Goal: Information Seeking & Learning: Learn about a topic

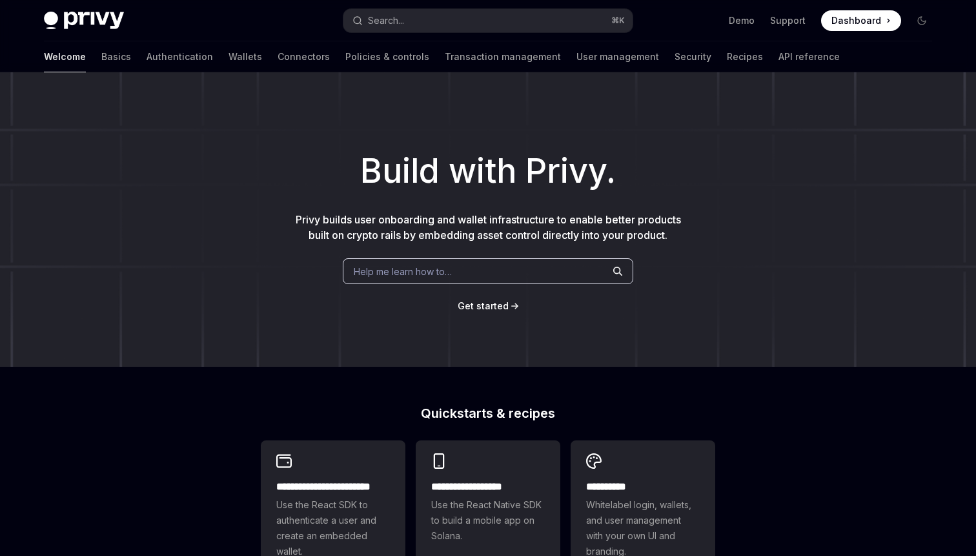
click at [387, 270] on span "Help me learn how to…" at bounding box center [403, 272] width 98 height 14
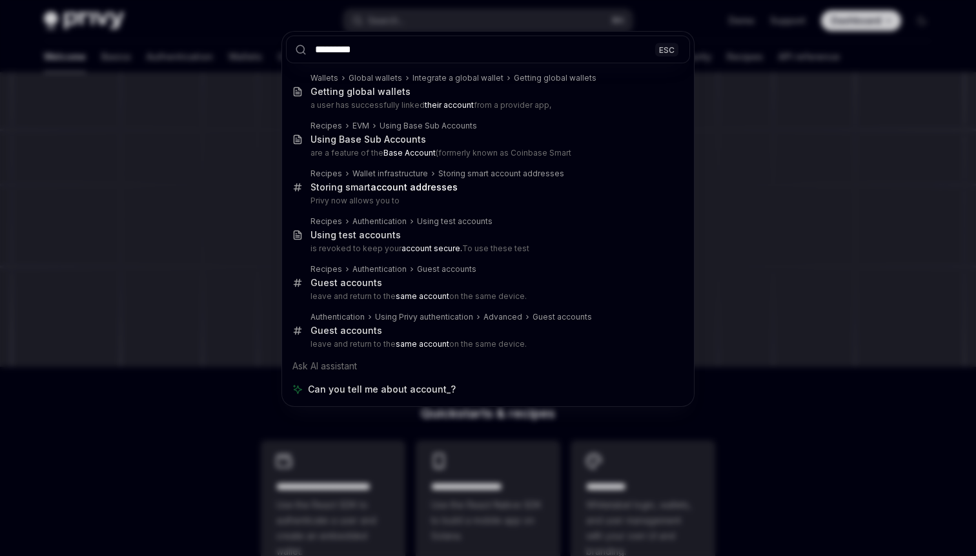
type input "**********"
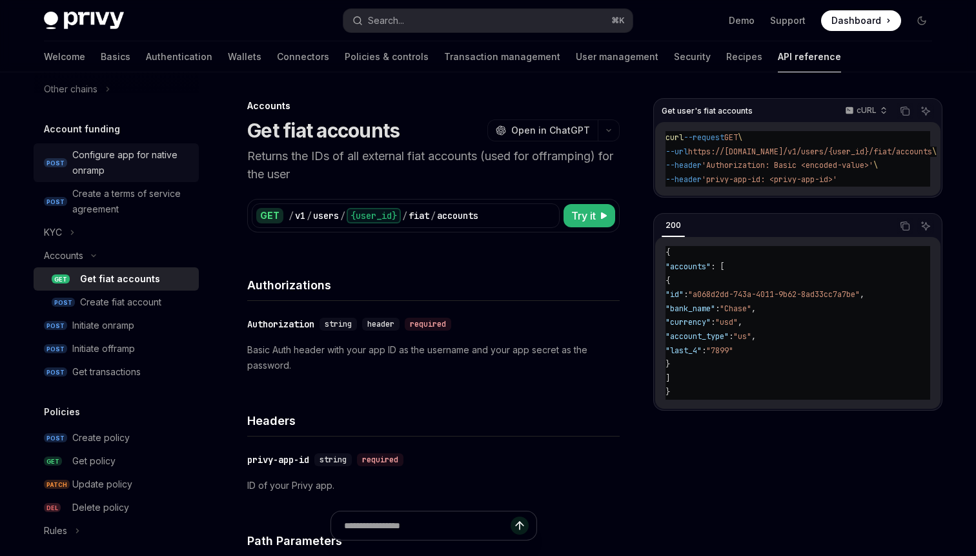
scroll to position [420, 0]
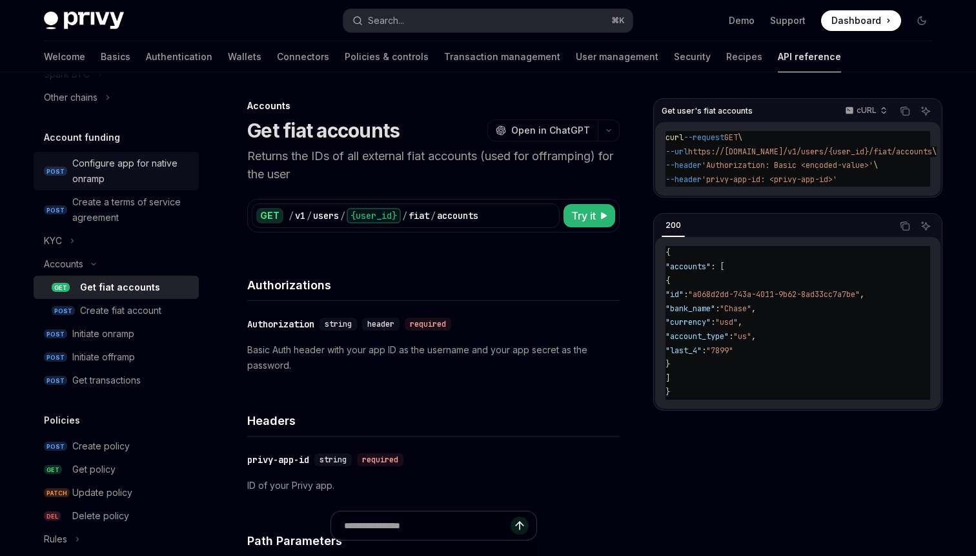
click at [110, 159] on div "Configure app for native onramp" at bounding box center [131, 171] width 119 height 31
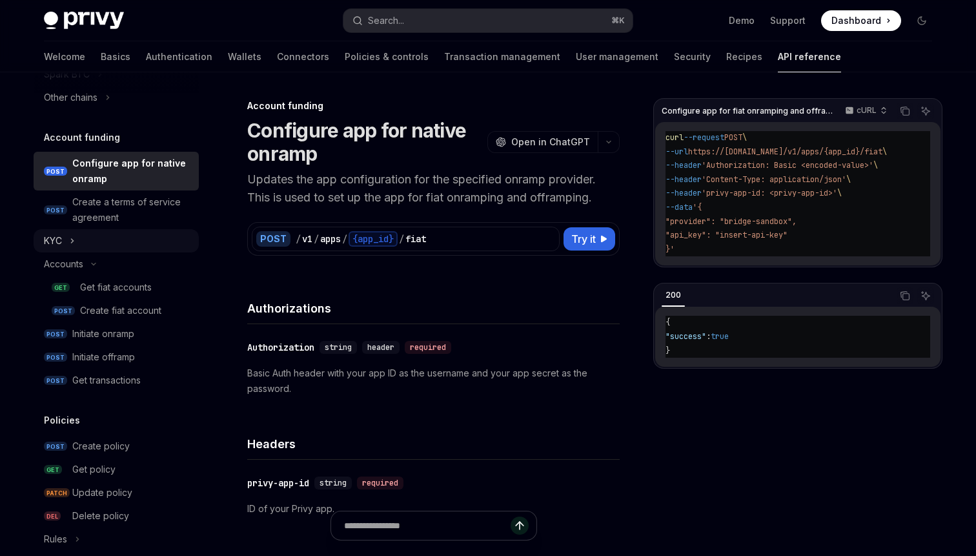
click at [67, 235] on button "KYC" at bounding box center [116, 240] width 165 height 23
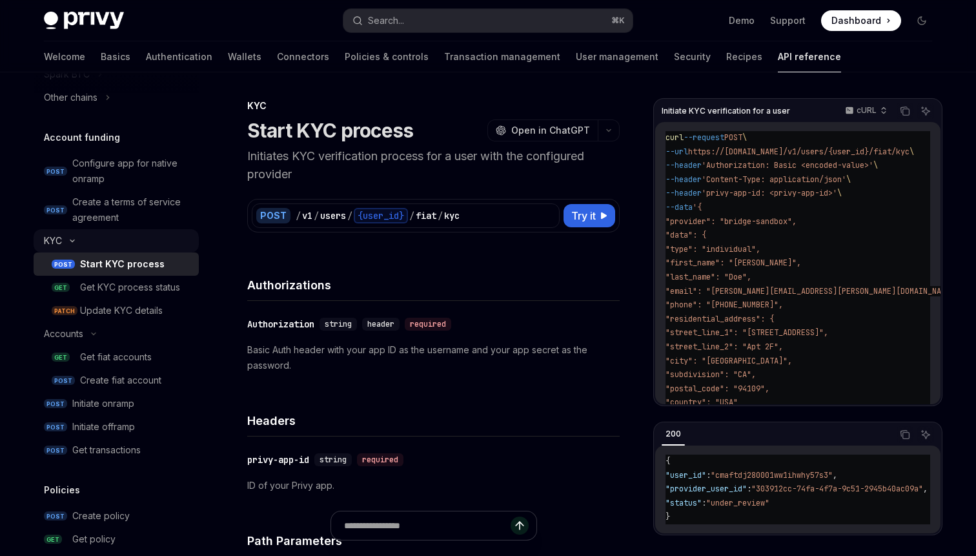
click at [67, 235] on button "KYC" at bounding box center [116, 240] width 165 height 23
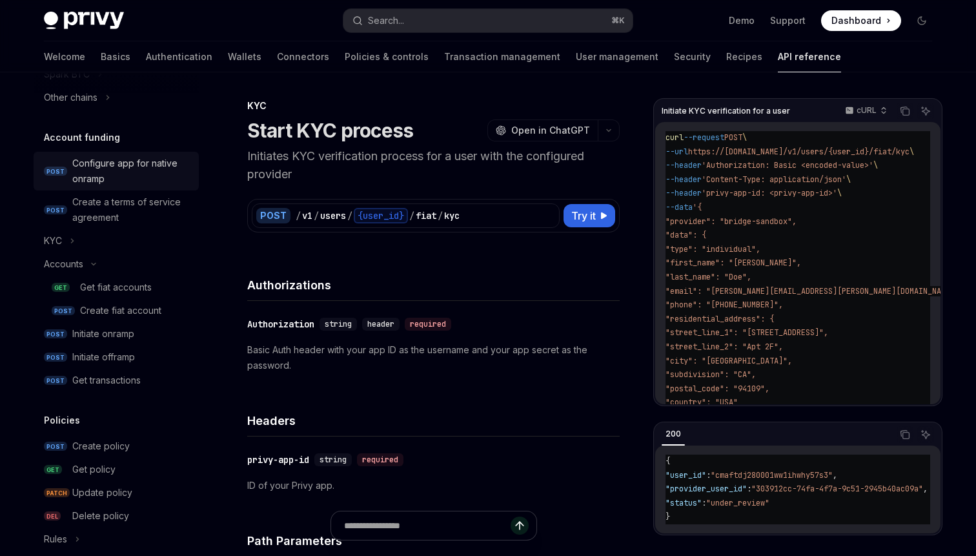
click at [91, 168] on div "Configure app for native onramp" at bounding box center [131, 171] width 119 height 31
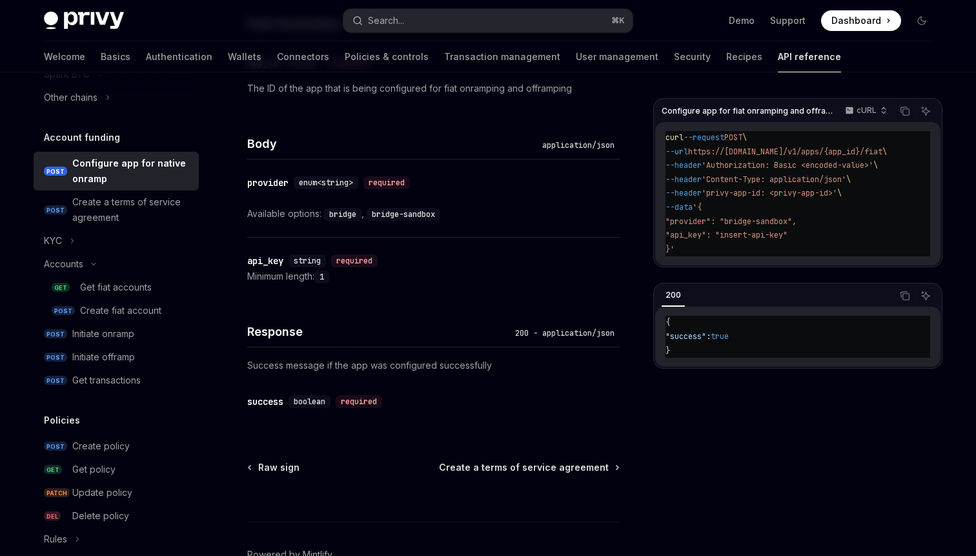
scroll to position [511, 0]
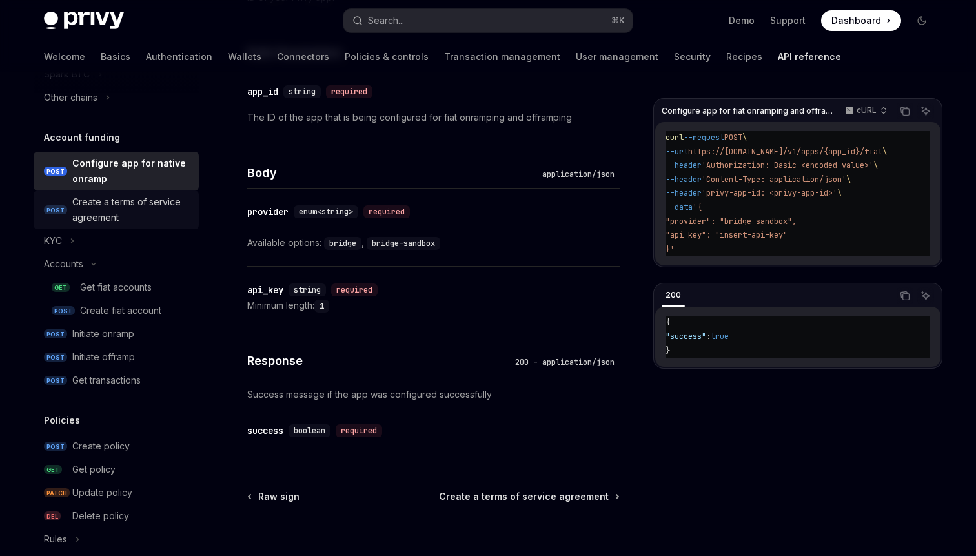
click at [129, 204] on div "Create a terms of service agreement" at bounding box center [131, 209] width 119 height 31
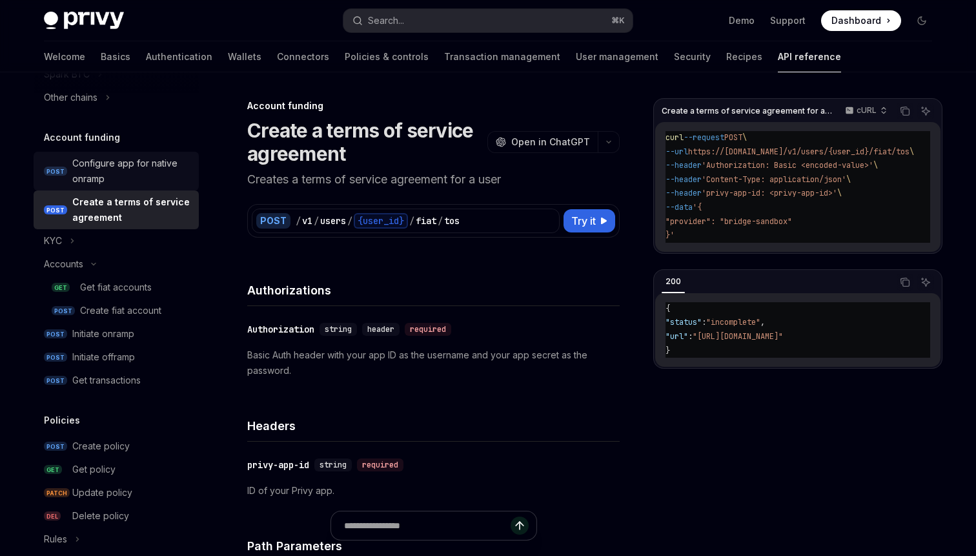
click at [110, 168] on div "Configure app for native onramp" at bounding box center [131, 171] width 119 height 31
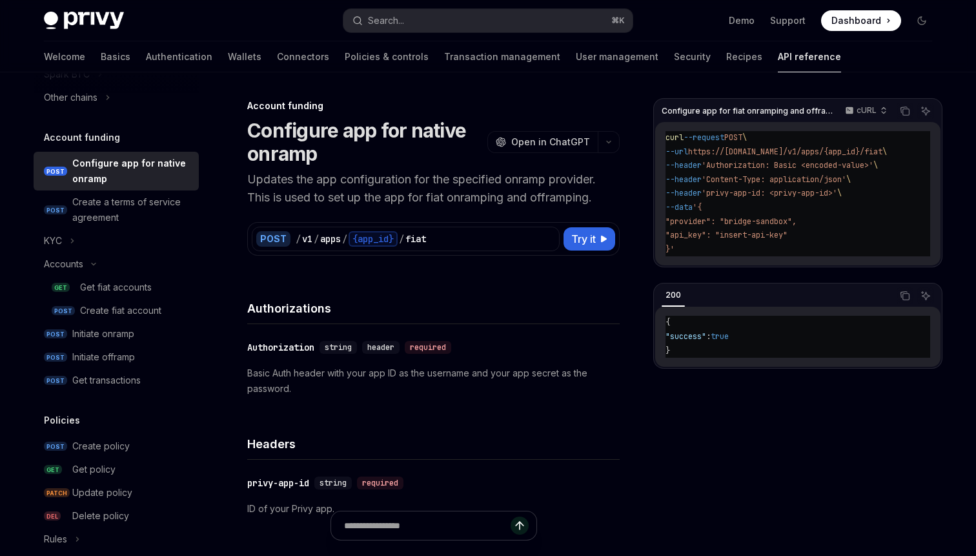
type textarea "*"
click at [384, 24] on div "Search..." at bounding box center [386, 20] width 36 height 15
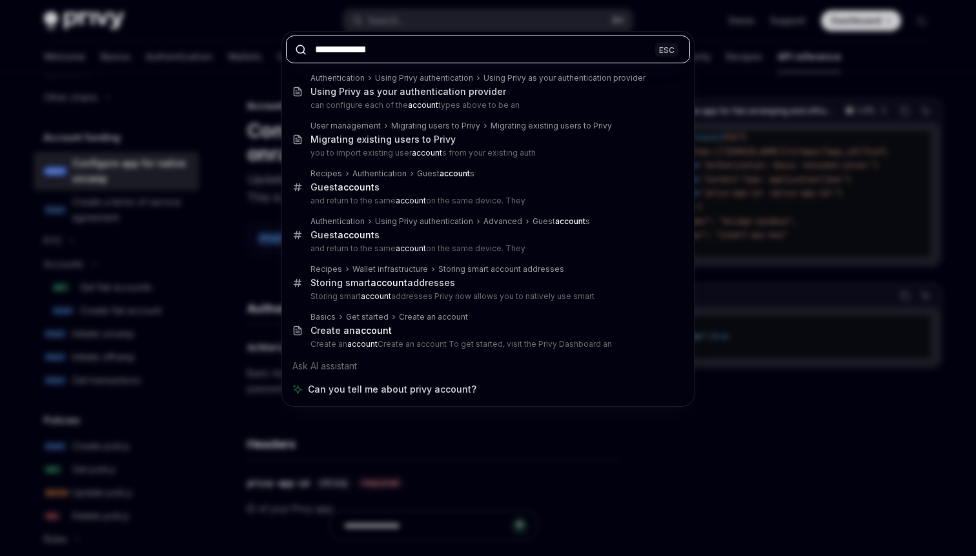
click at [369, 49] on input "**********" at bounding box center [488, 49] width 404 height 28
paste input "***"
type input "**********"
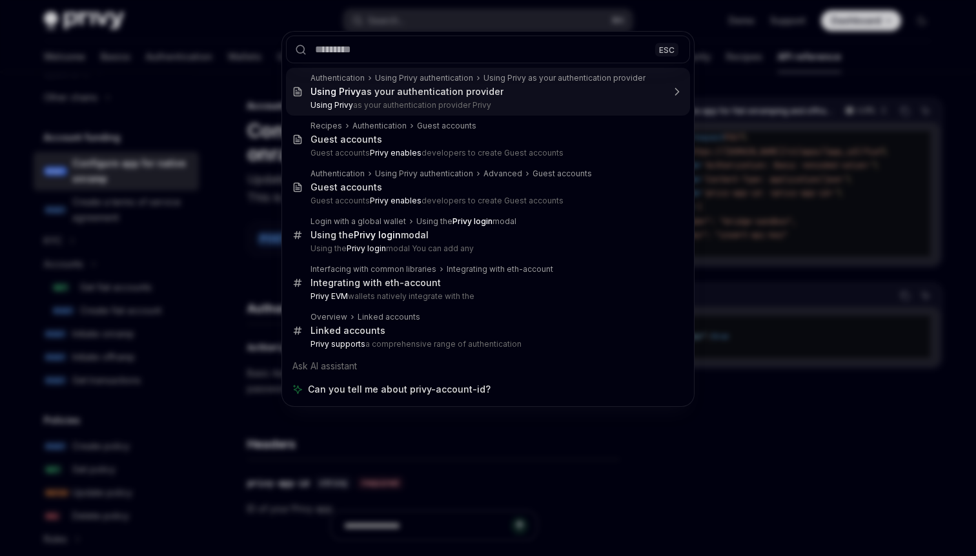
type textarea "*"
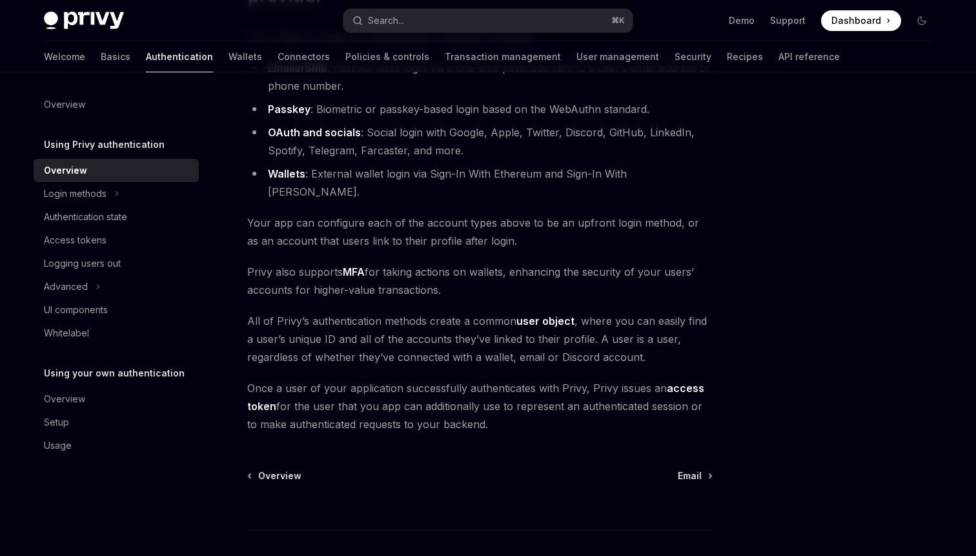
scroll to position [154, 0]
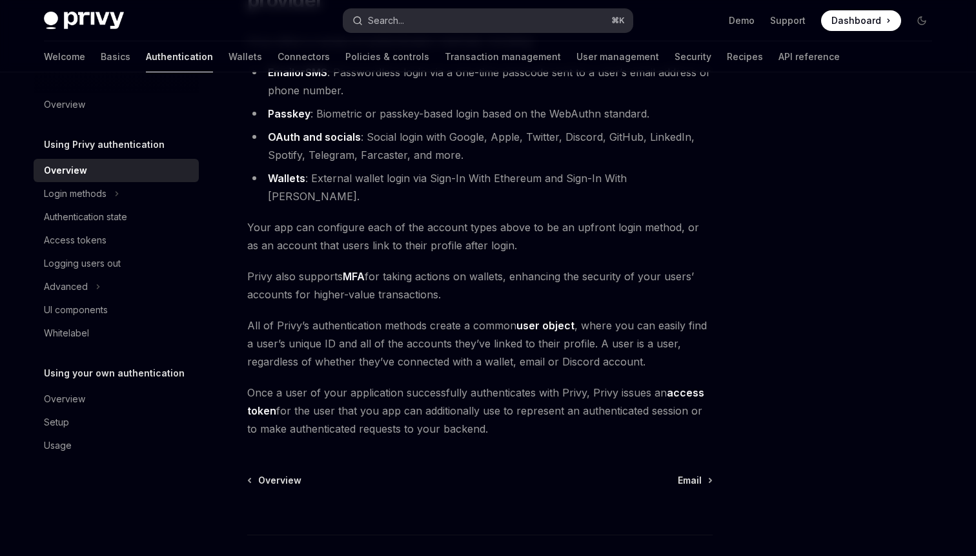
drag, startPoint x: 365, startPoint y: 76, endPoint x: 373, endPoint y: 18, distance: 58.0
click at [399, 10] on button "Search... ⌘ K" at bounding box center [487, 20] width 289 height 23
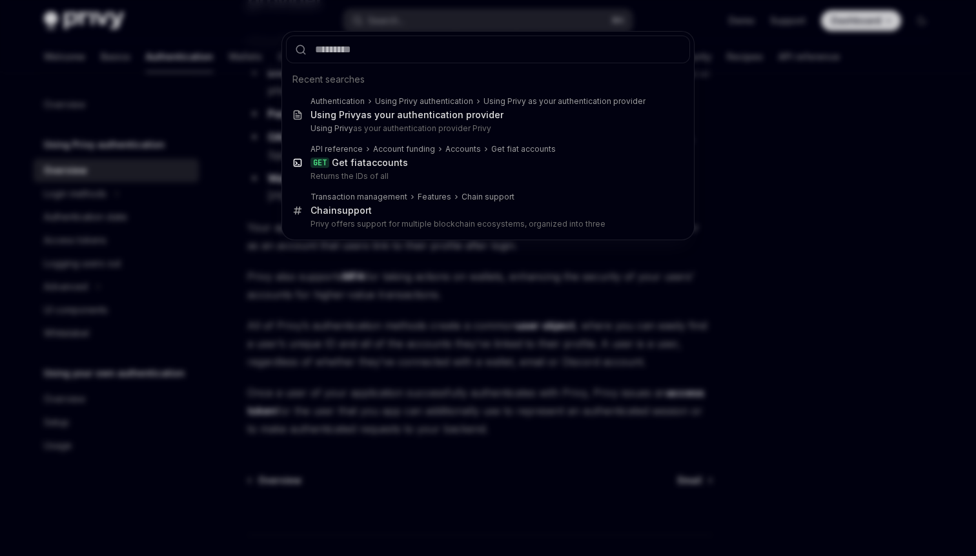
type input "**********"
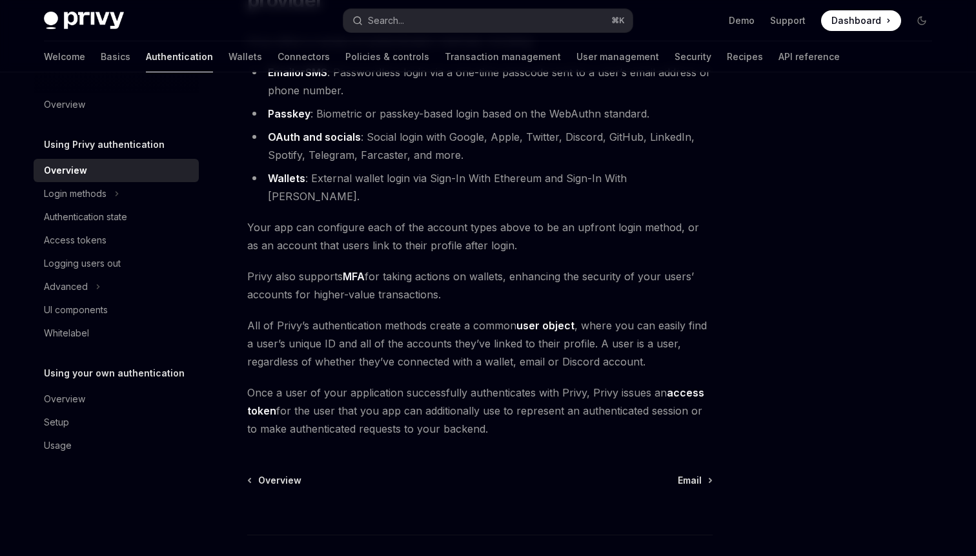
type textarea "*"
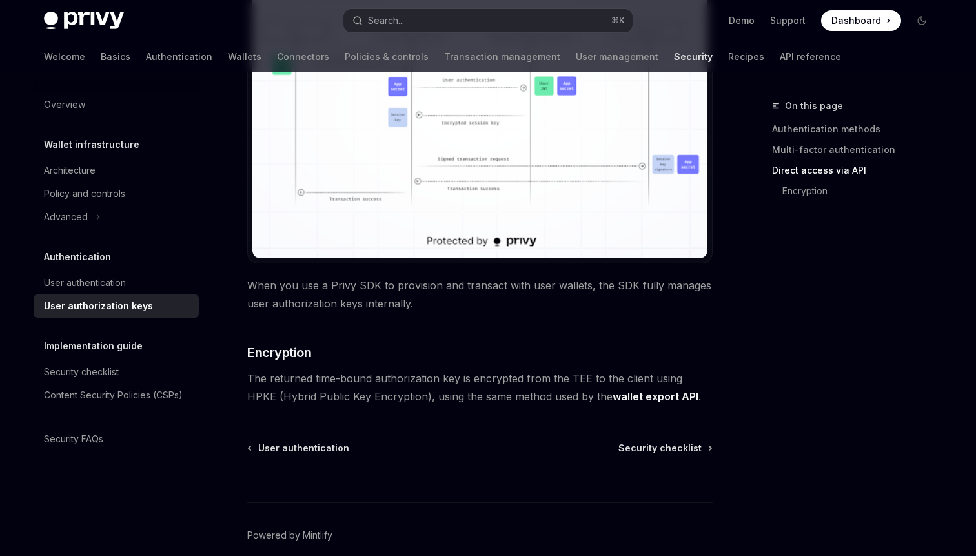
scroll to position [1102, 0]
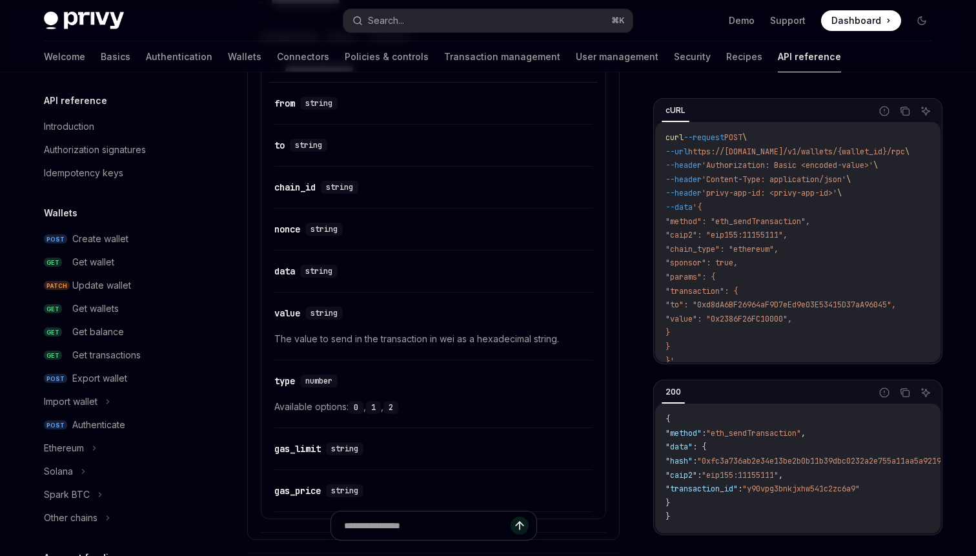
scroll to position [801, 0]
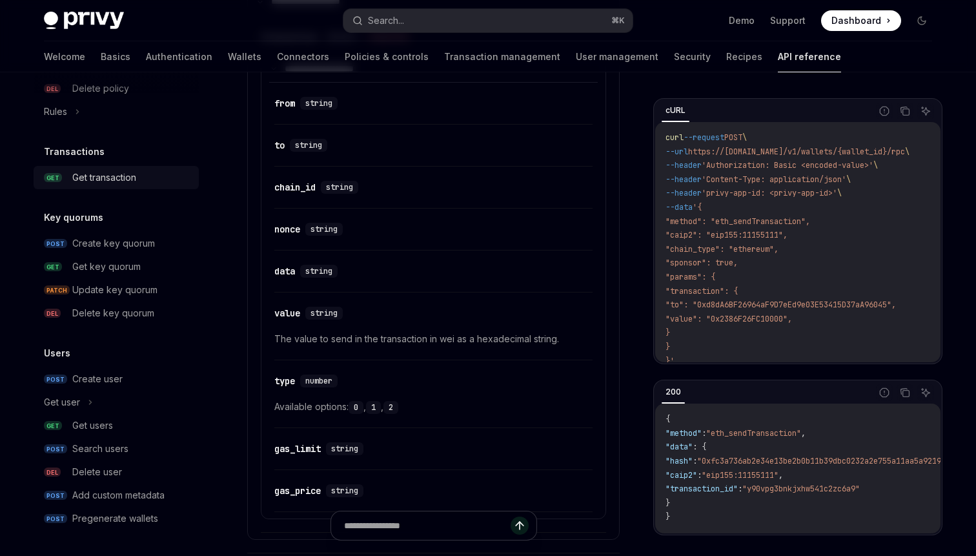
click at [106, 187] on link "GET Get transaction" at bounding box center [116, 177] width 165 height 23
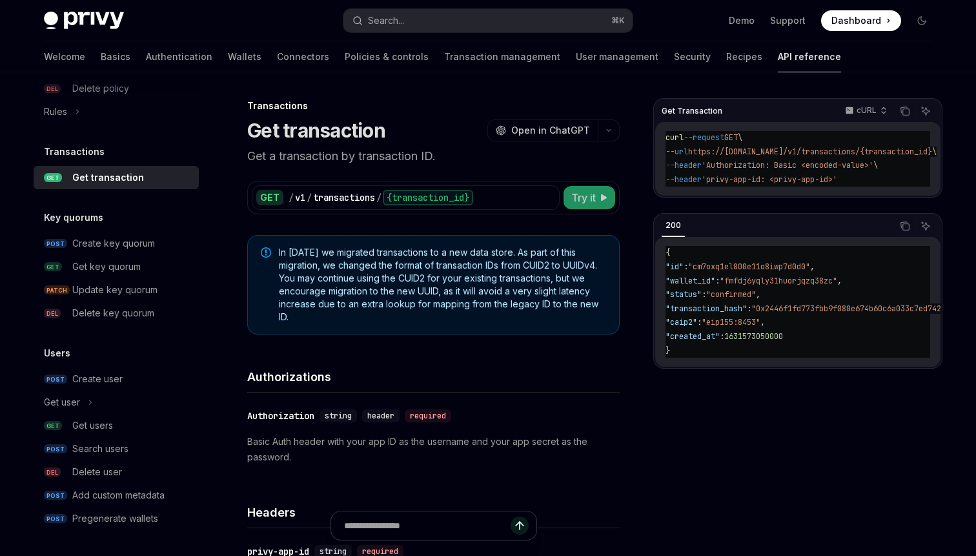
click at [586, 196] on span "Try it" at bounding box center [583, 197] width 25 height 15
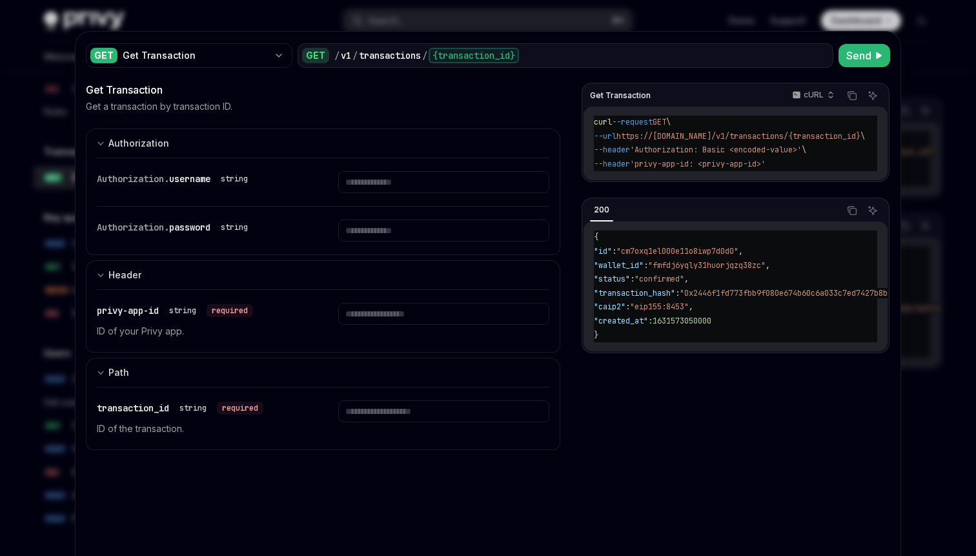
click at [934, 438] on div at bounding box center [488, 278] width 976 height 556
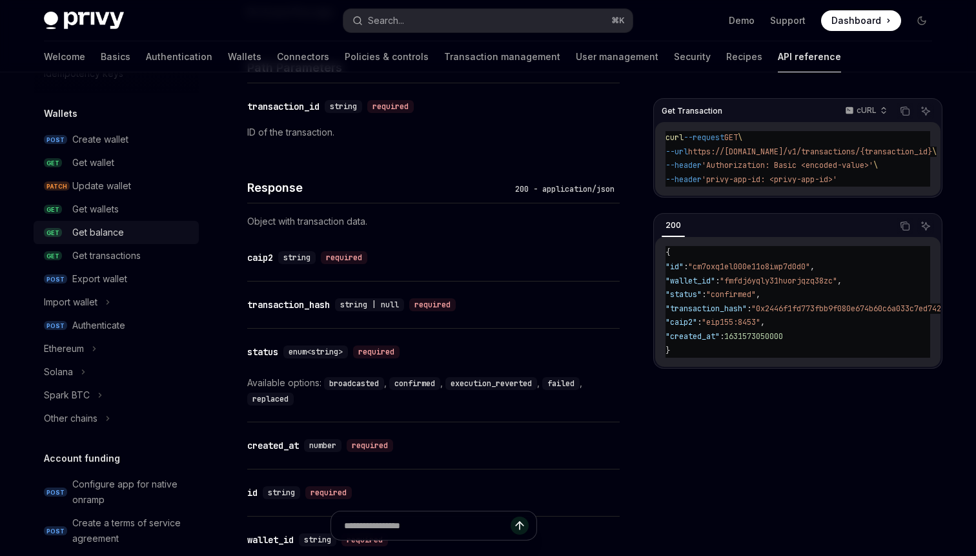
scroll to position [97, 0]
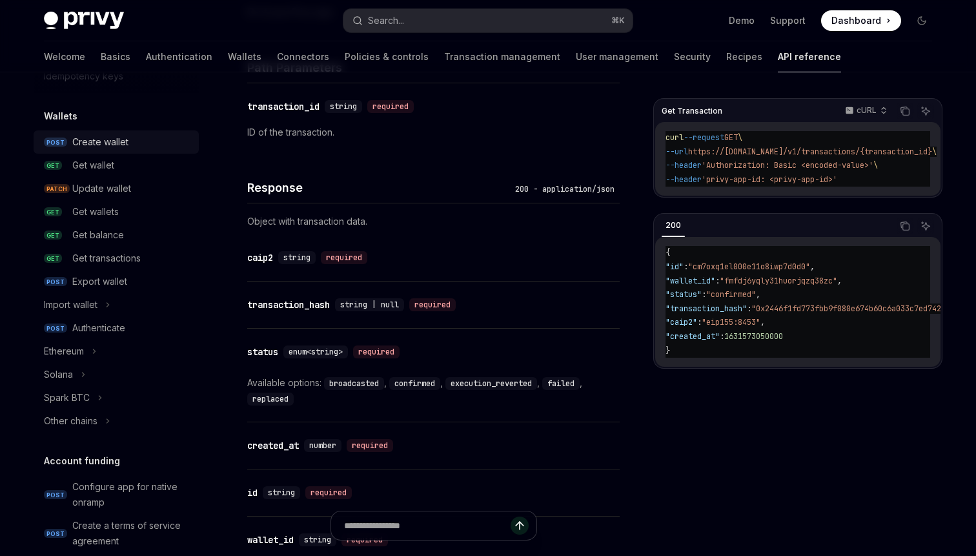
click at [109, 140] on div "Create wallet" at bounding box center [100, 141] width 56 height 15
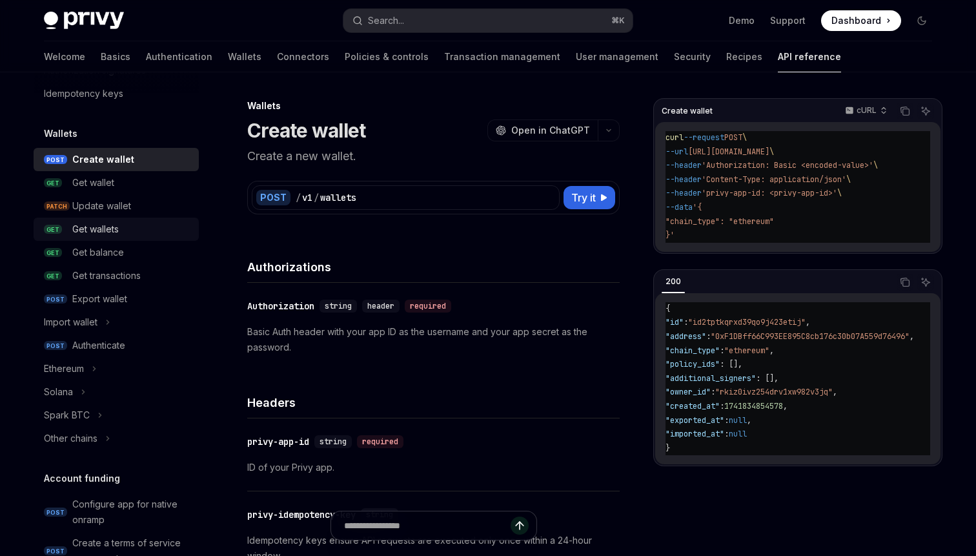
scroll to position [95, 0]
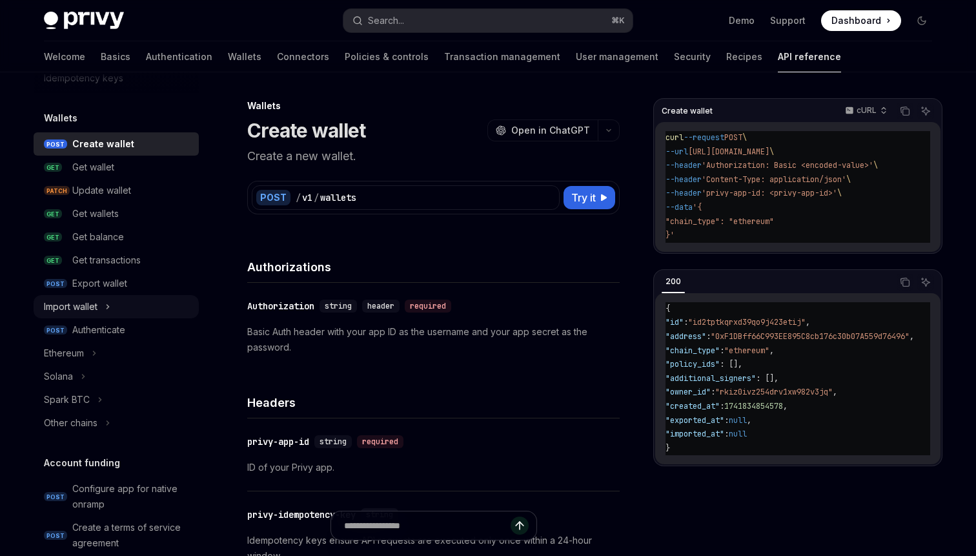
click at [101, 309] on button "Import wallet" at bounding box center [116, 306] width 165 height 23
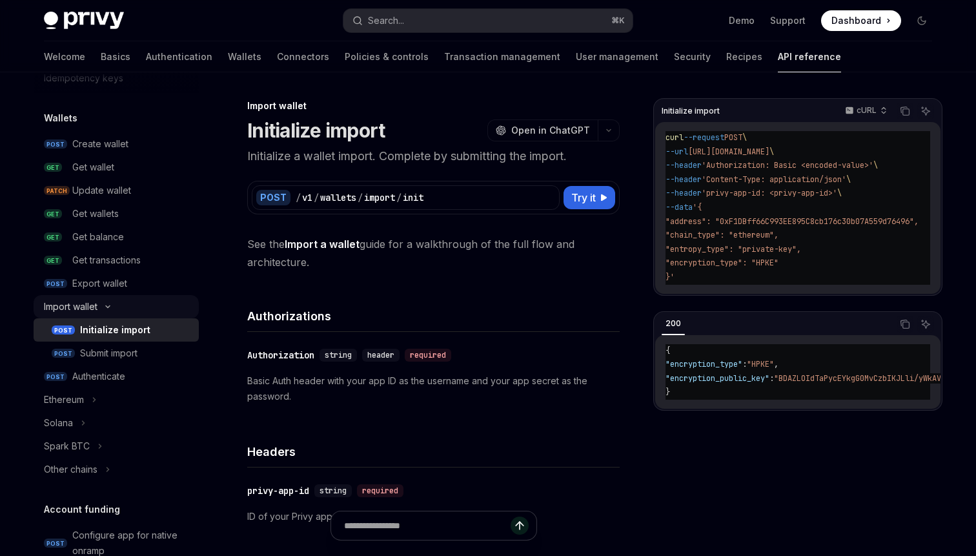
click at [111, 309] on icon at bounding box center [107, 306] width 15 height 5
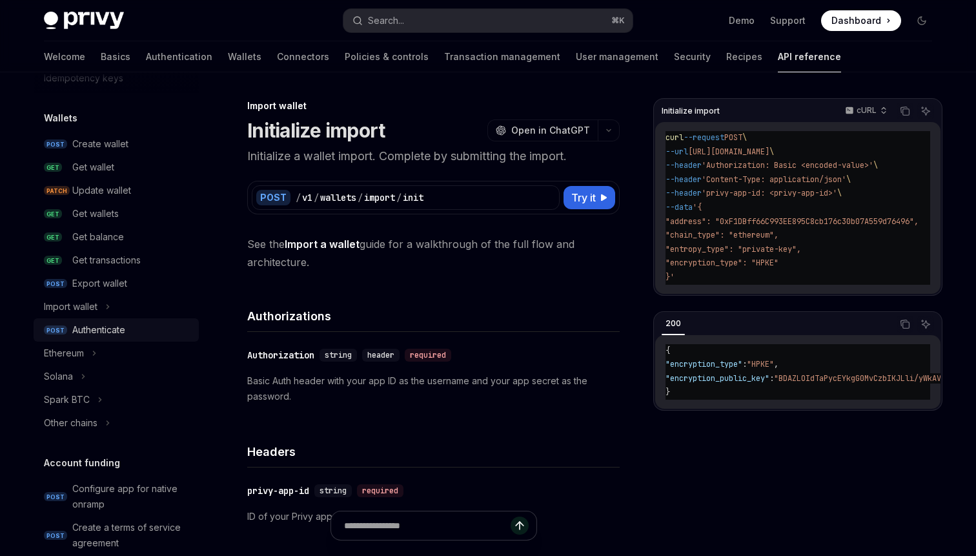
click at [117, 335] on div "Authenticate" at bounding box center [98, 329] width 53 height 15
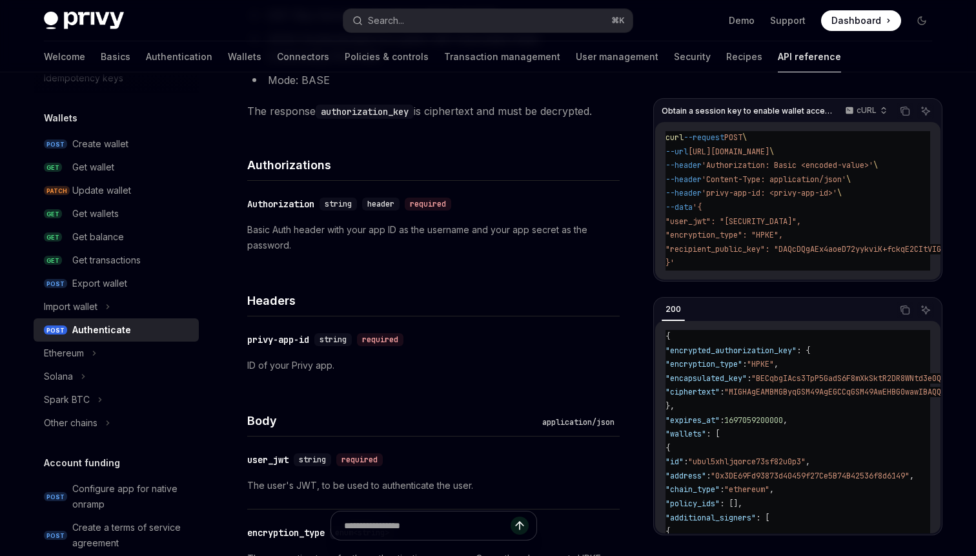
scroll to position [425, 0]
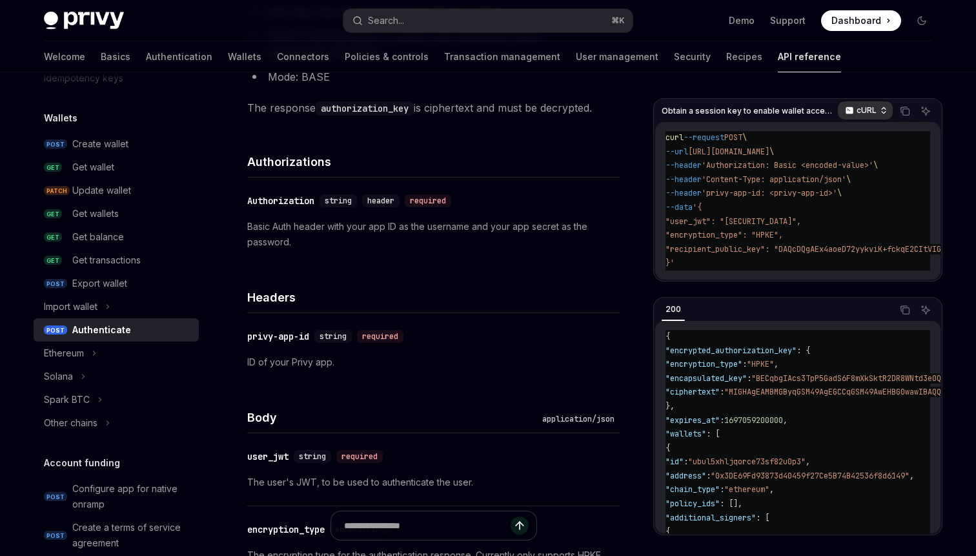
click at [886, 106] on icon "button" at bounding box center [883, 110] width 9 height 9
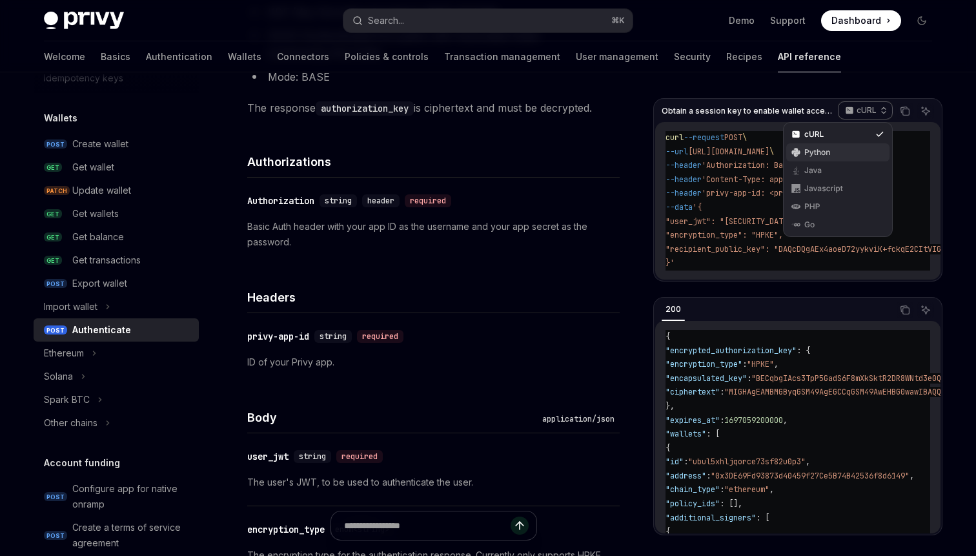
click at [840, 156] on div "Python" at bounding box center [837, 152] width 67 height 10
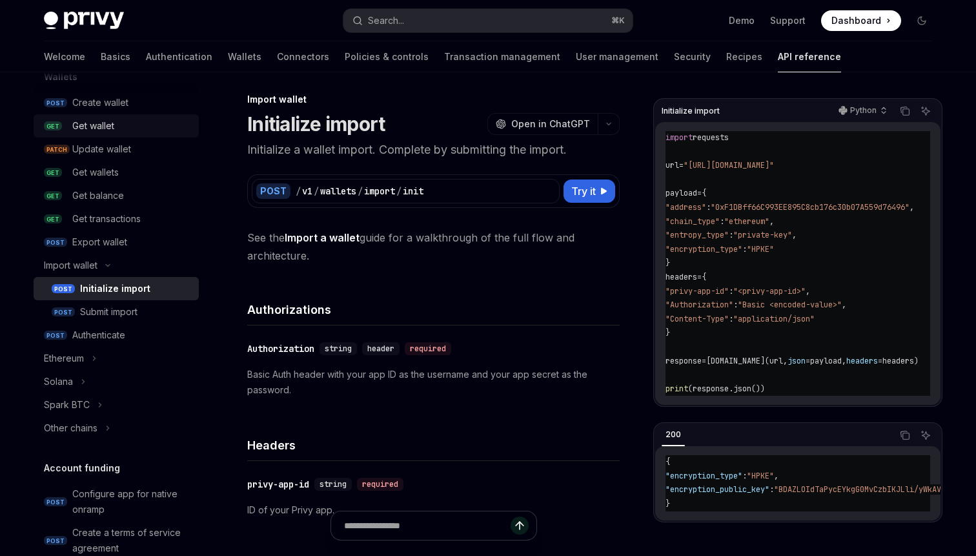
scroll to position [141, 0]
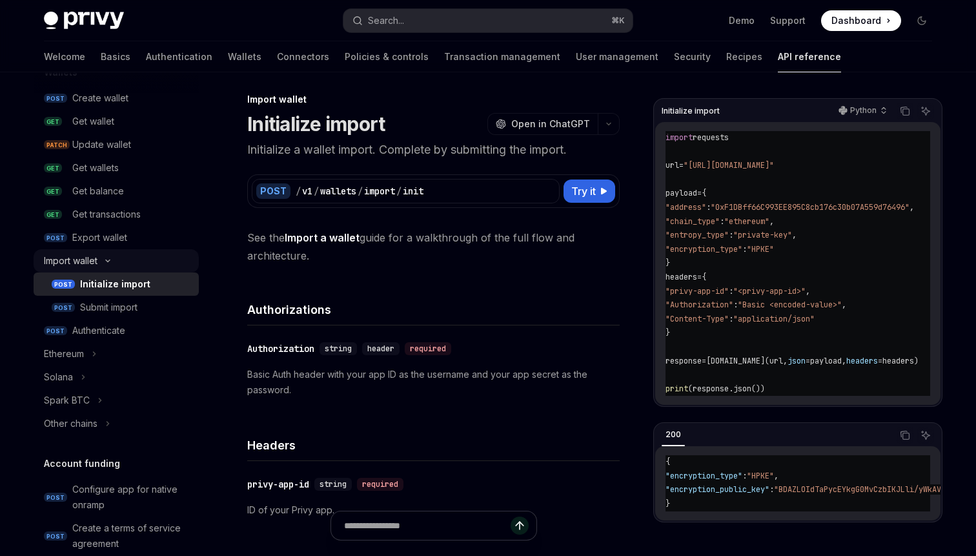
click at [105, 263] on button "Import wallet" at bounding box center [116, 260] width 165 height 23
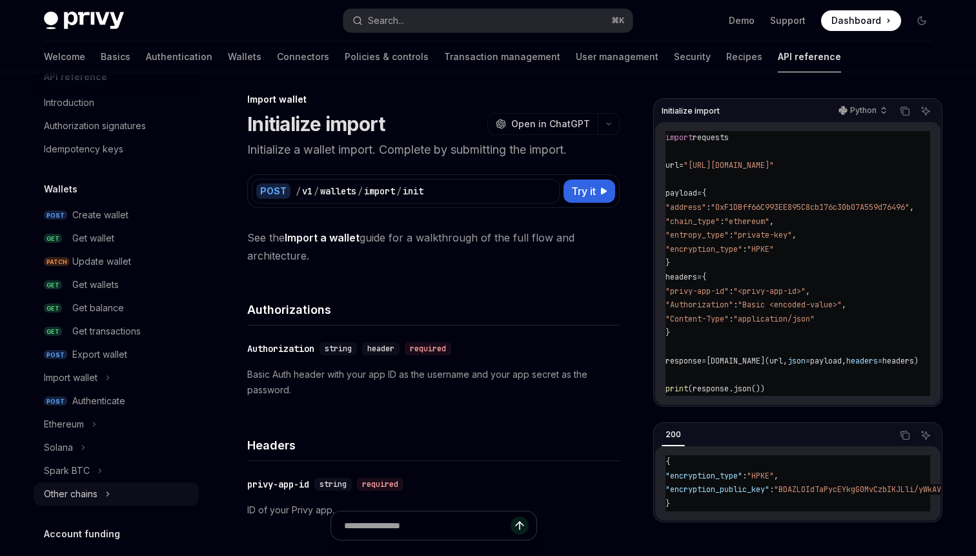
scroll to position [19, 0]
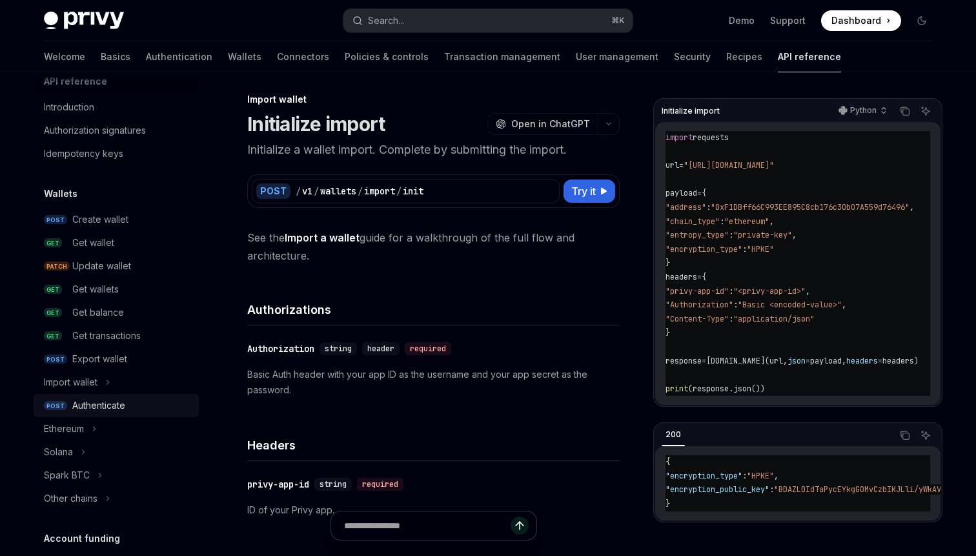
click at [100, 401] on div "Authenticate" at bounding box center [98, 405] width 53 height 15
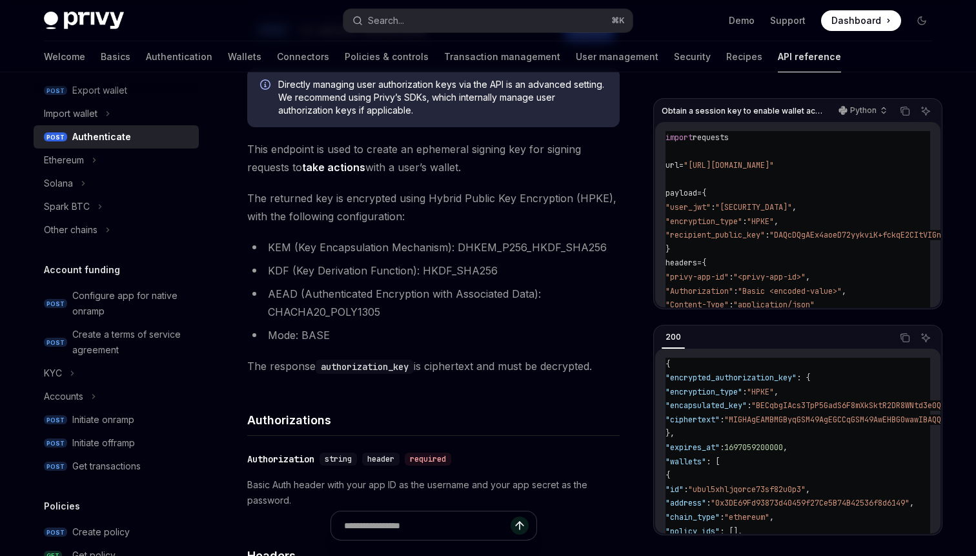
scroll to position [289, 0]
click at [111, 308] on div "Configure app for native onramp" at bounding box center [131, 302] width 119 height 31
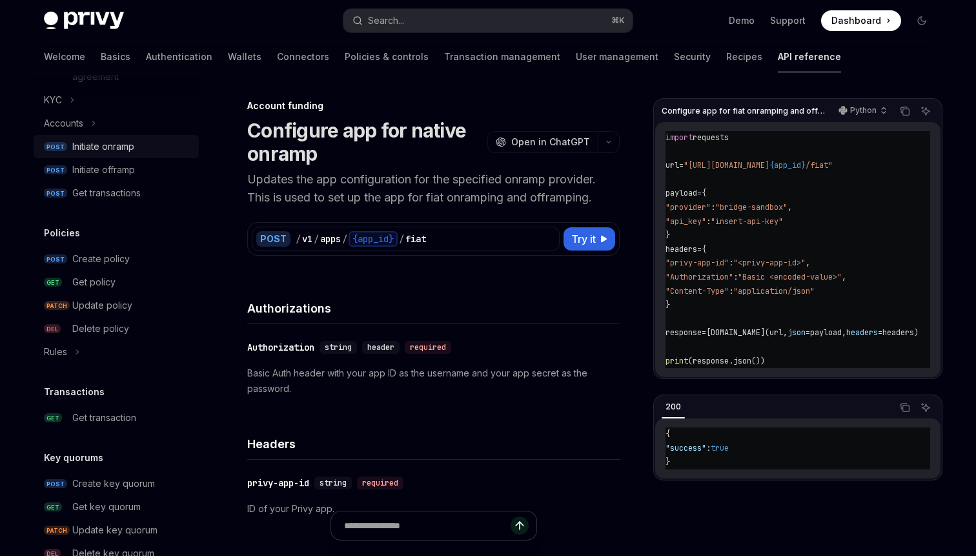
scroll to position [573, 0]
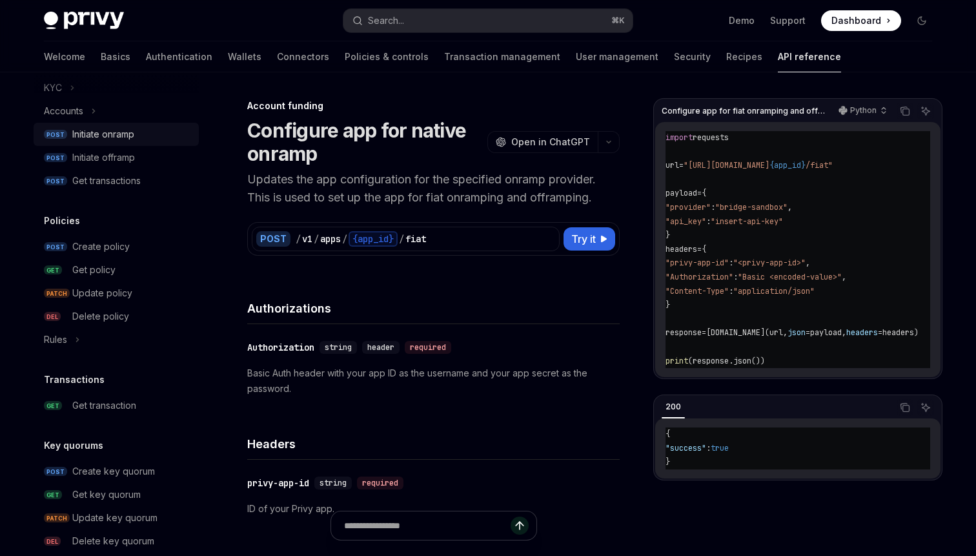
click at [118, 143] on link "POST Initiate onramp" at bounding box center [116, 134] width 165 height 23
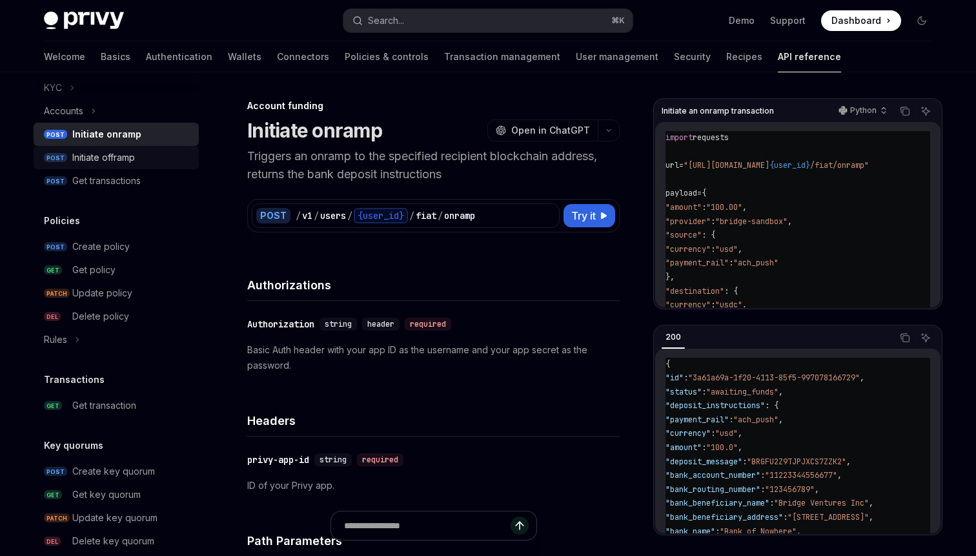
click at [129, 157] on div "Initiate offramp" at bounding box center [103, 157] width 63 height 15
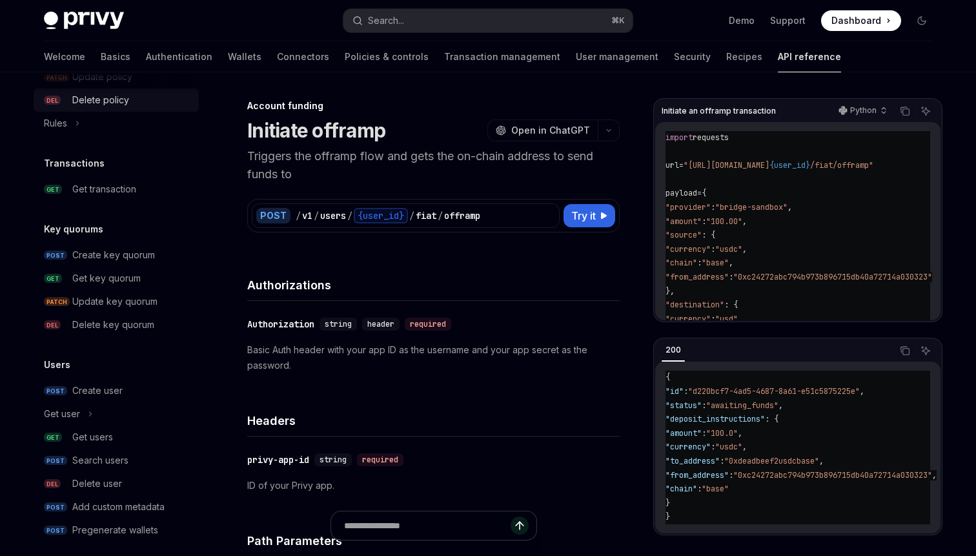
scroll to position [801, 0]
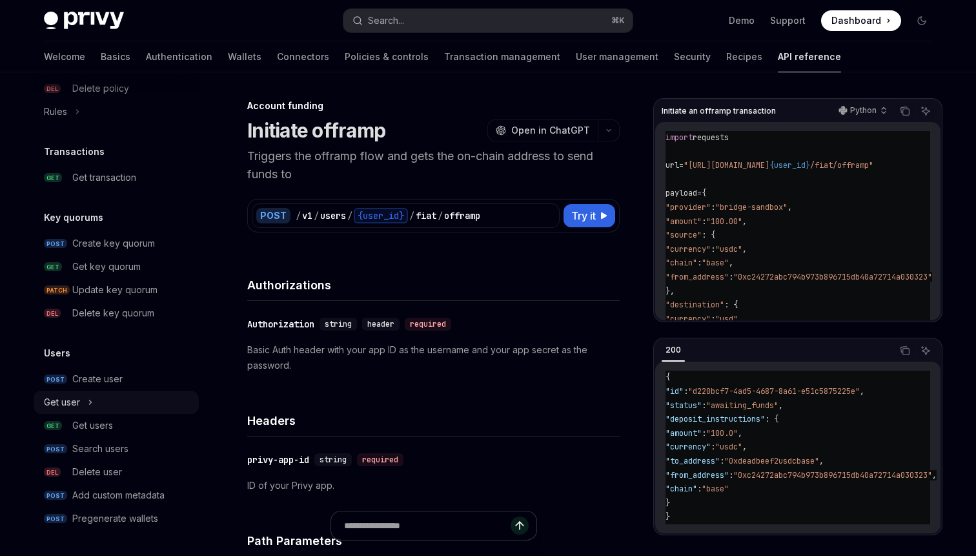
click at [91, 403] on icon at bounding box center [90, 401] width 5 height 15
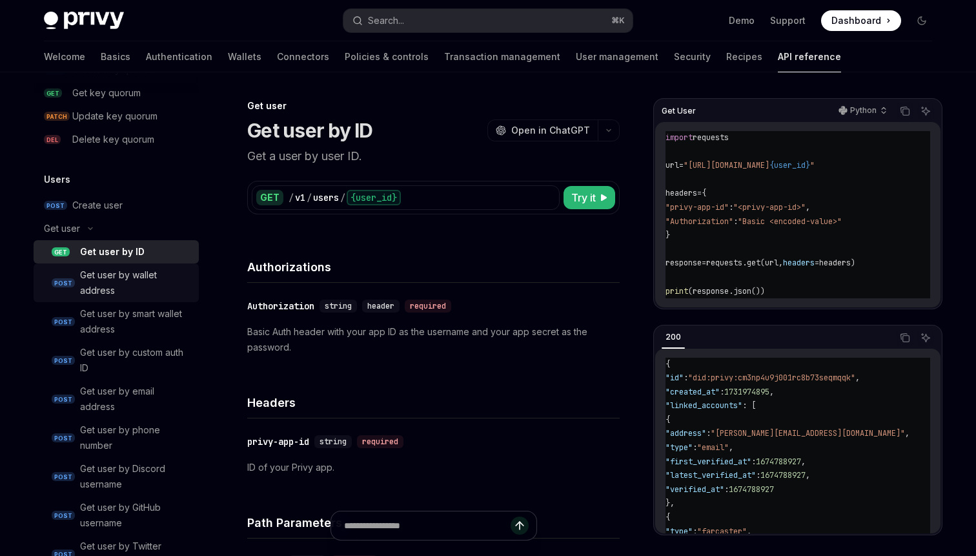
scroll to position [987, 0]
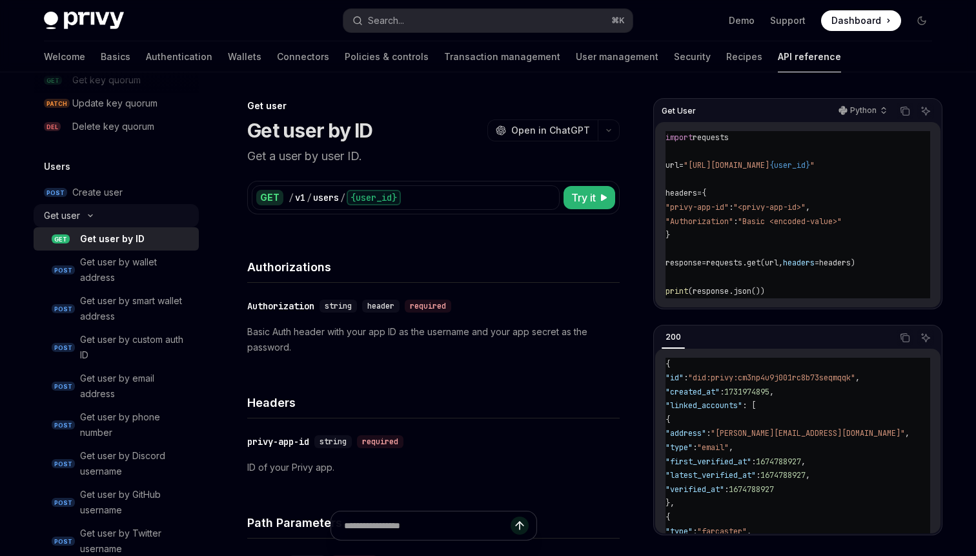
click at [90, 215] on icon at bounding box center [90, 215] width 15 height 5
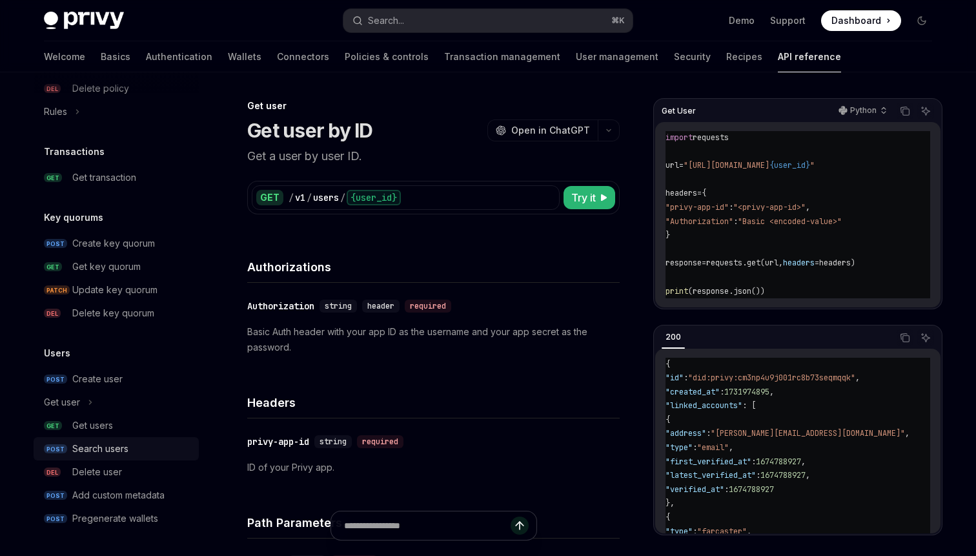
scroll to position [119, 0]
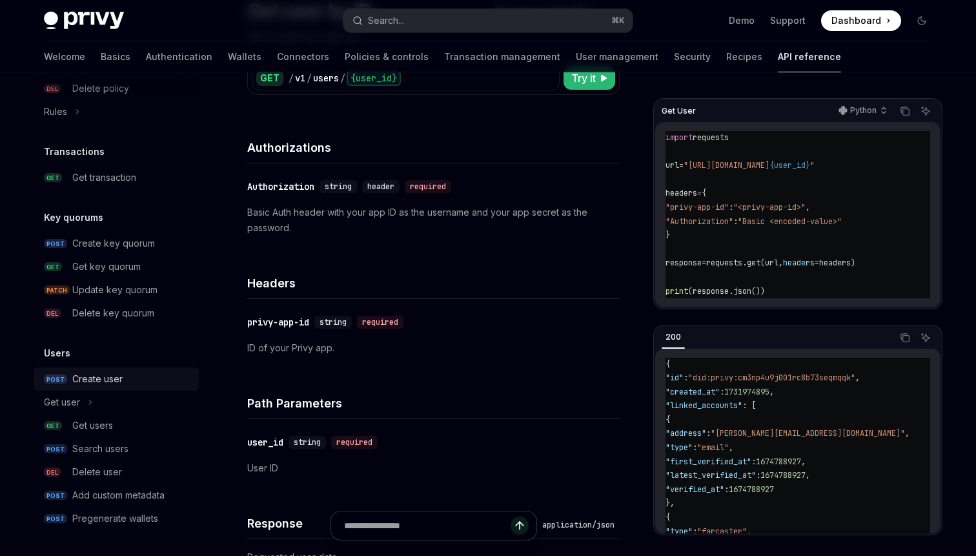
click at [89, 378] on div "Create user" at bounding box center [97, 378] width 50 height 15
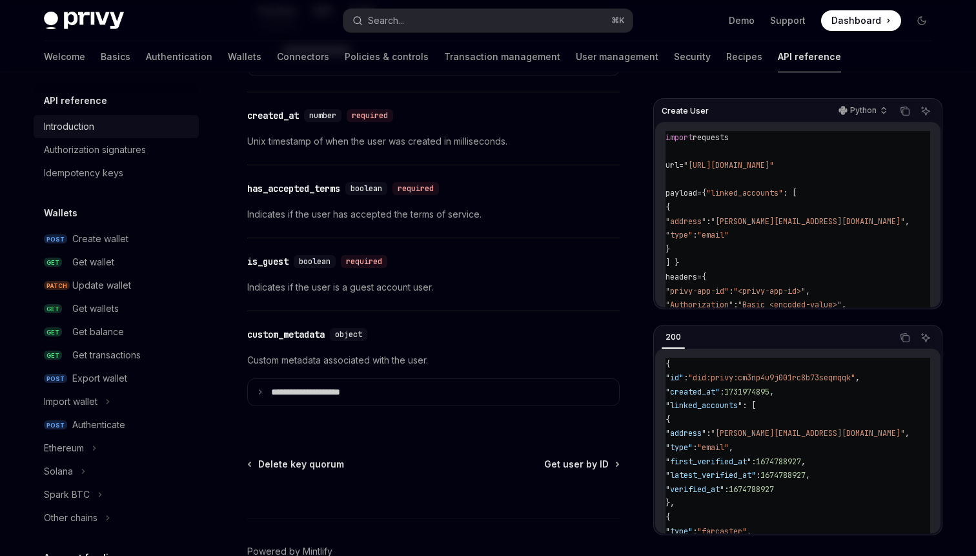
click at [86, 132] on div "Introduction" at bounding box center [69, 126] width 50 height 15
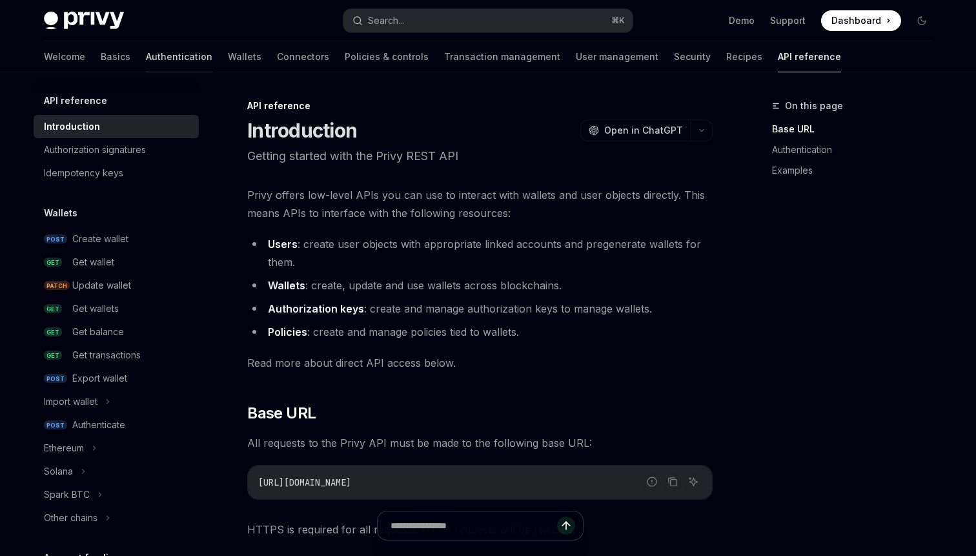
click at [146, 63] on link "Authentication" at bounding box center [179, 56] width 66 height 31
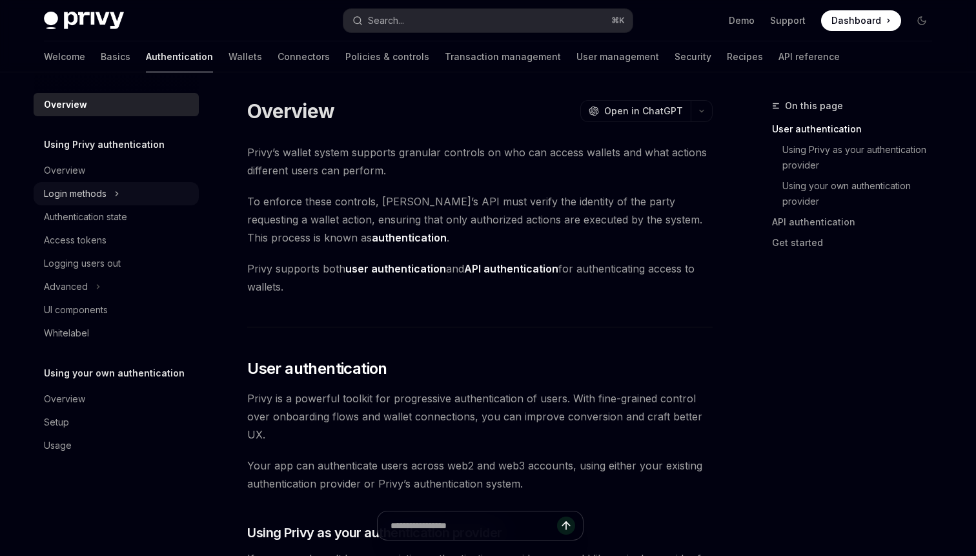
click at [97, 191] on div "Login methods" at bounding box center [75, 193] width 63 height 15
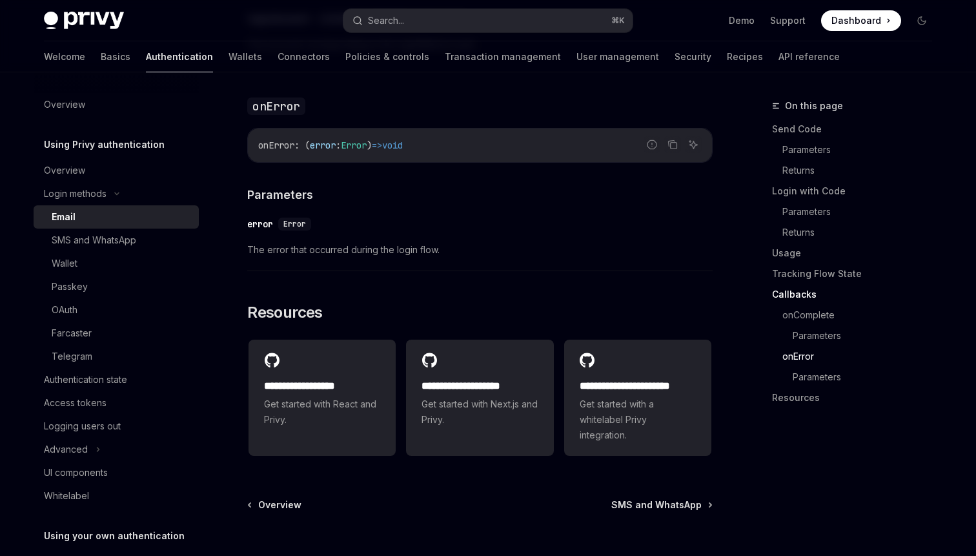
scroll to position [2551, 0]
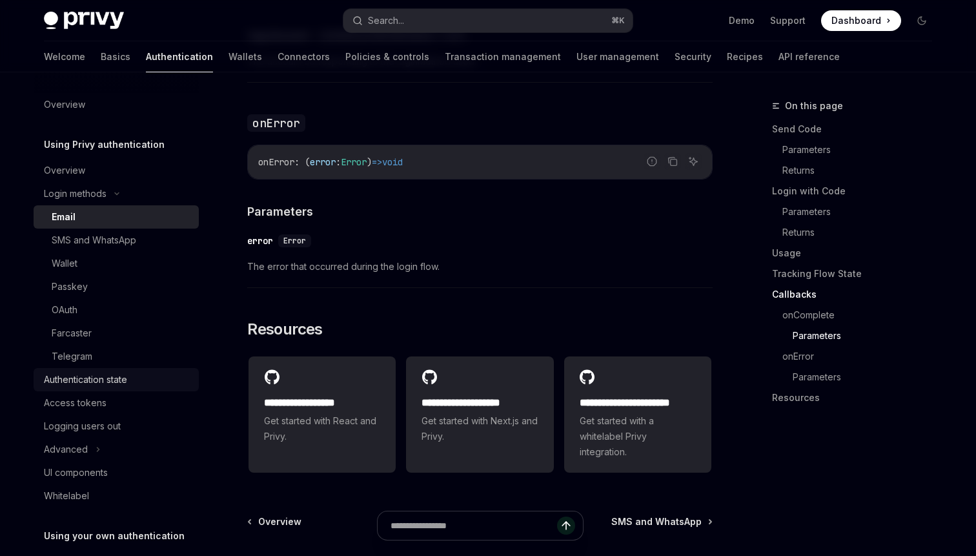
click at [96, 376] on div "Authentication state" at bounding box center [85, 379] width 83 height 15
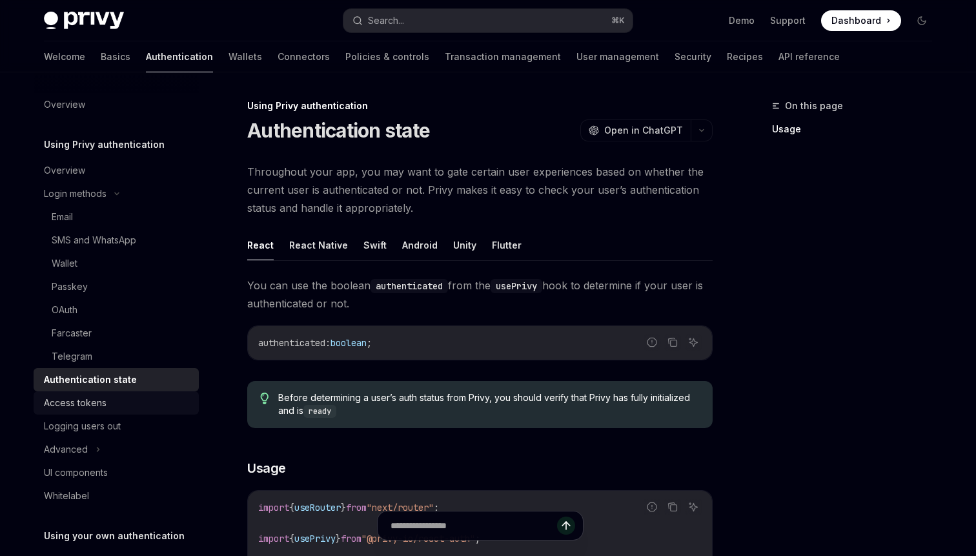
click at [92, 400] on div "Access tokens" at bounding box center [75, 402] width 63 height 15
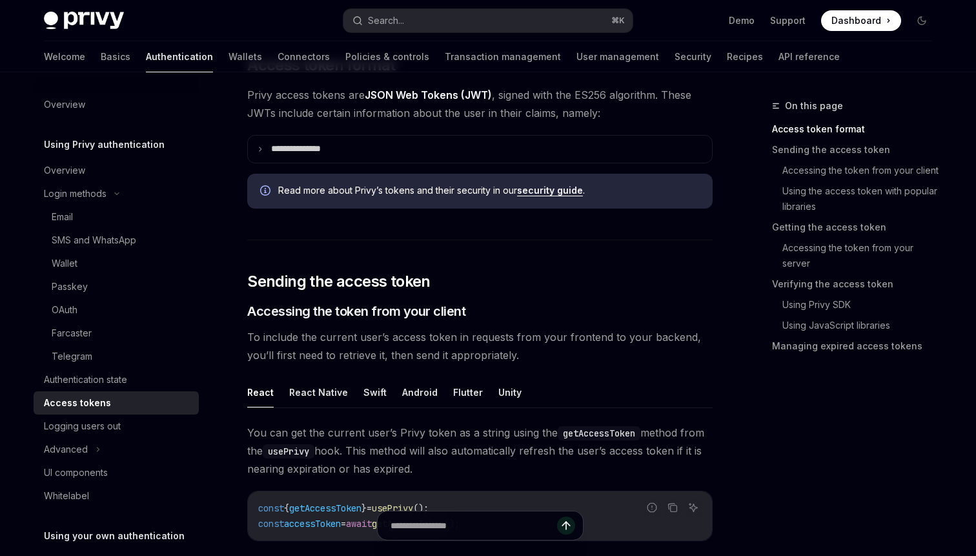
scroll to position [359, 0]
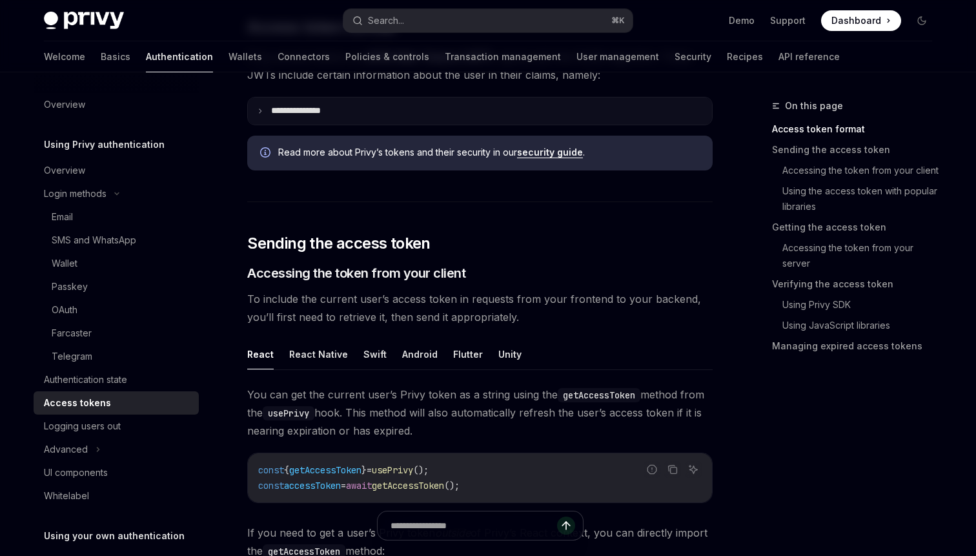
click at [268, 112] on summary "**********" at bounding box center [480, 110] width 464 height 27
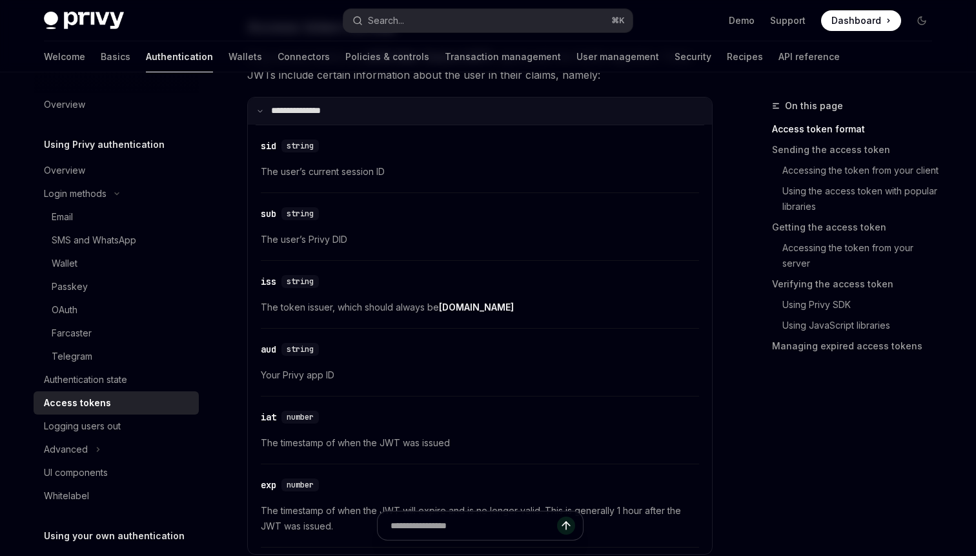
click at [267, 111] on summary "**********" at bounding box center [480, 110] width 464 height 27
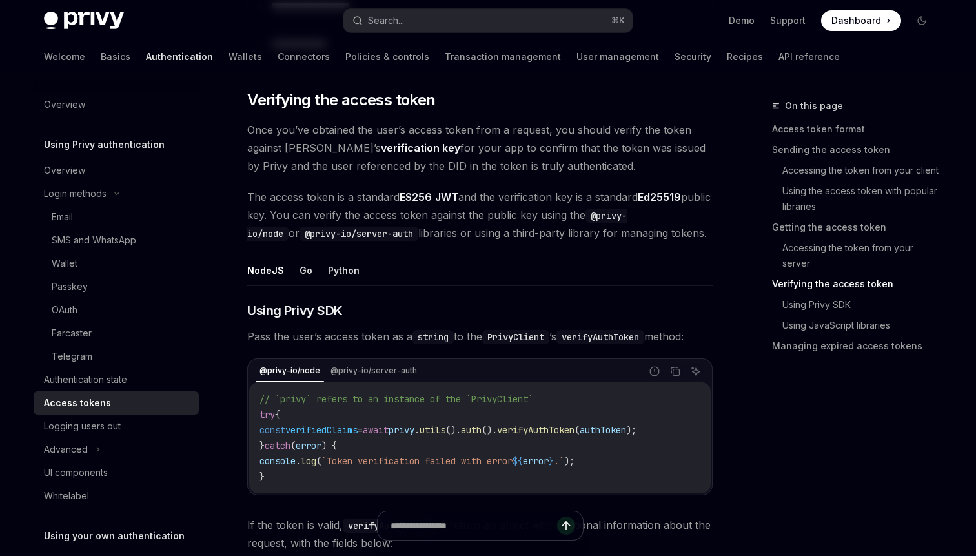
scroll to position [1838, 0]
click at [345, 272] on button "Python" at bounding box center [344, 269] width 32 height 30
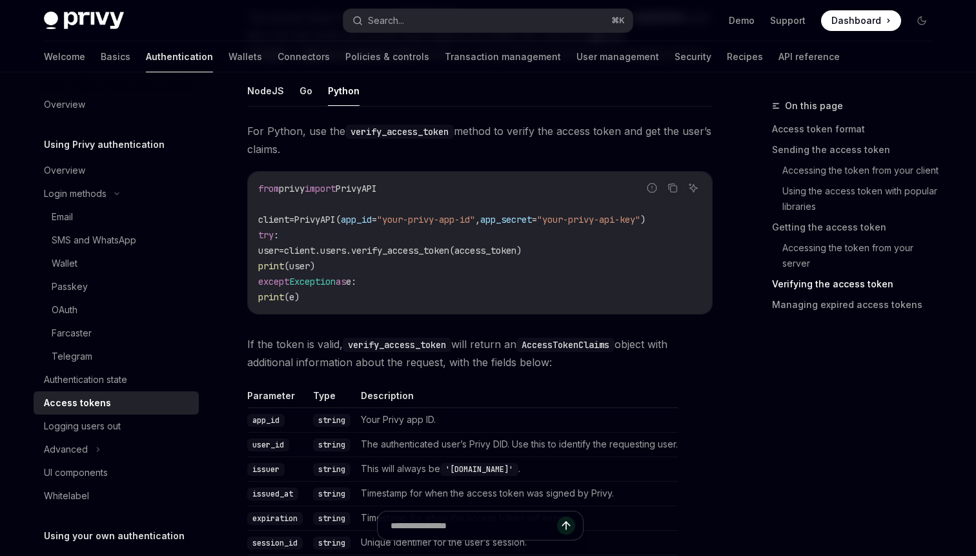
scroll to position [2018, 0]
click at [778, 57] on link "API reference" at bounding box center [808, 56] width 61 height 31
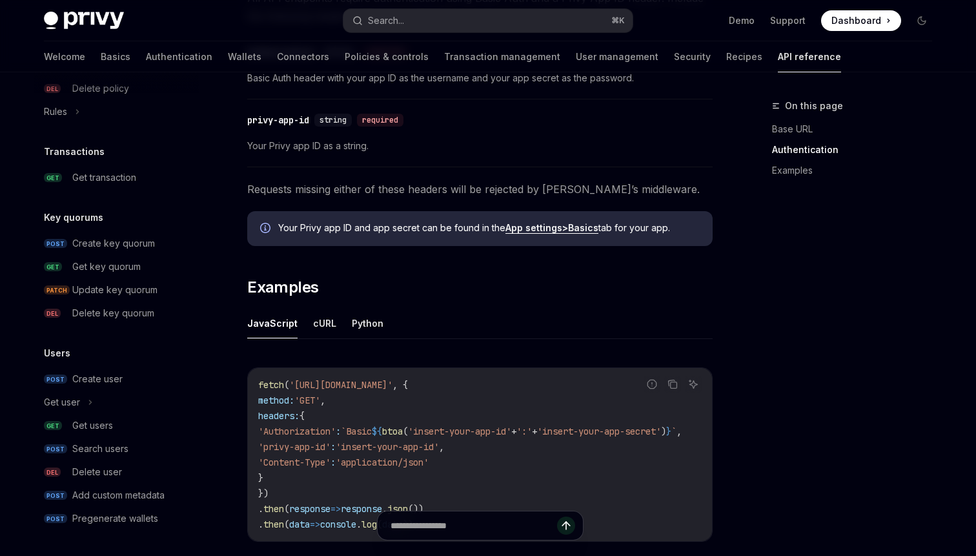
scroll to position [614, 0]
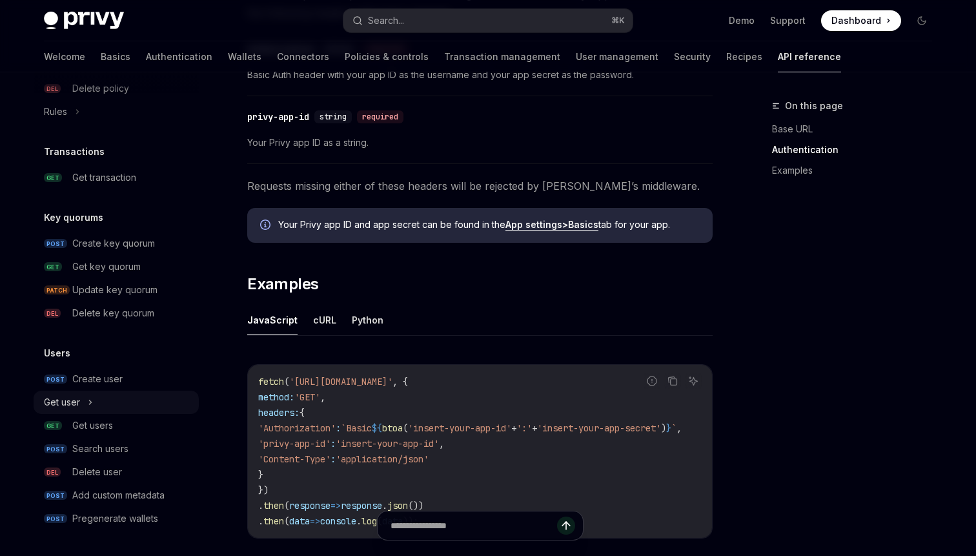
click at [94, 405] on button "Get user" at bounding box center [116, 401] width 165 height 23
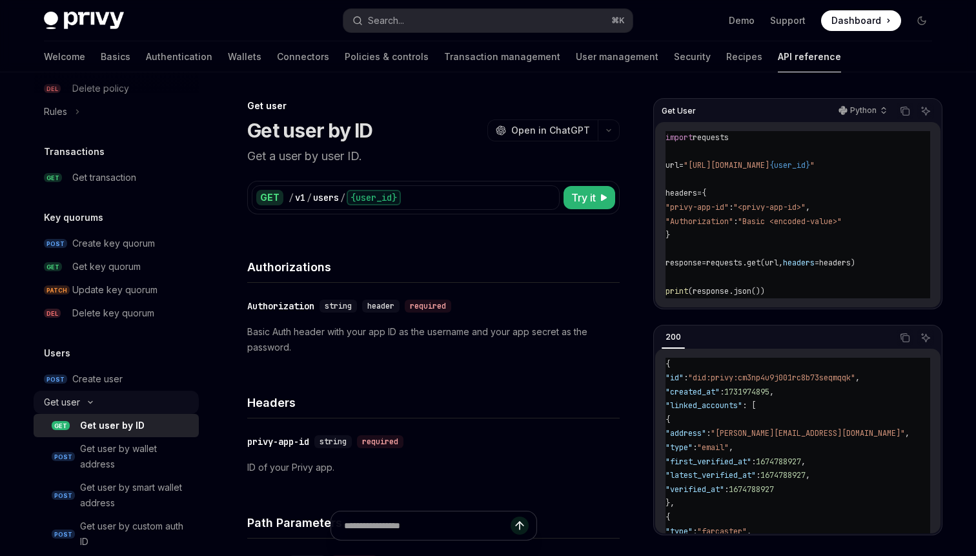
type textarea "*"
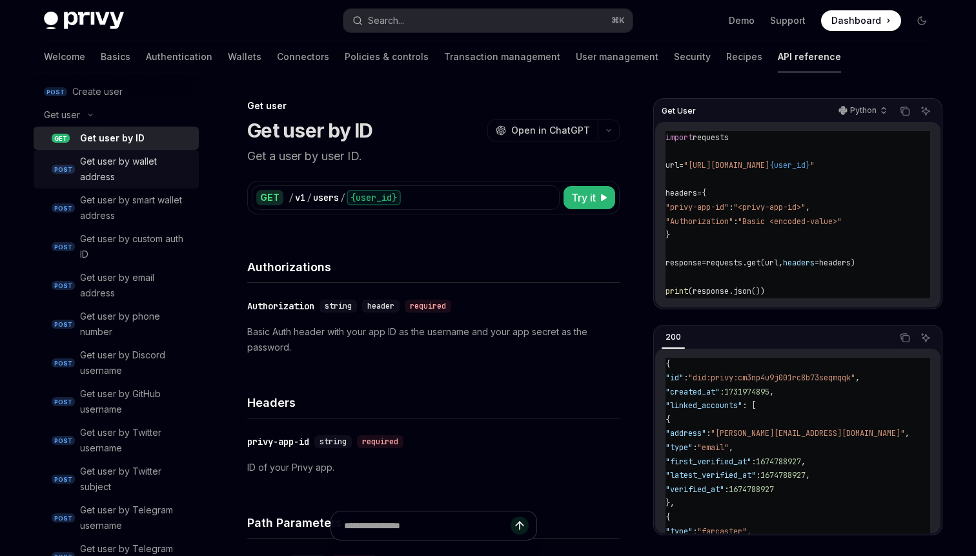
scroll to position [1033, 0]
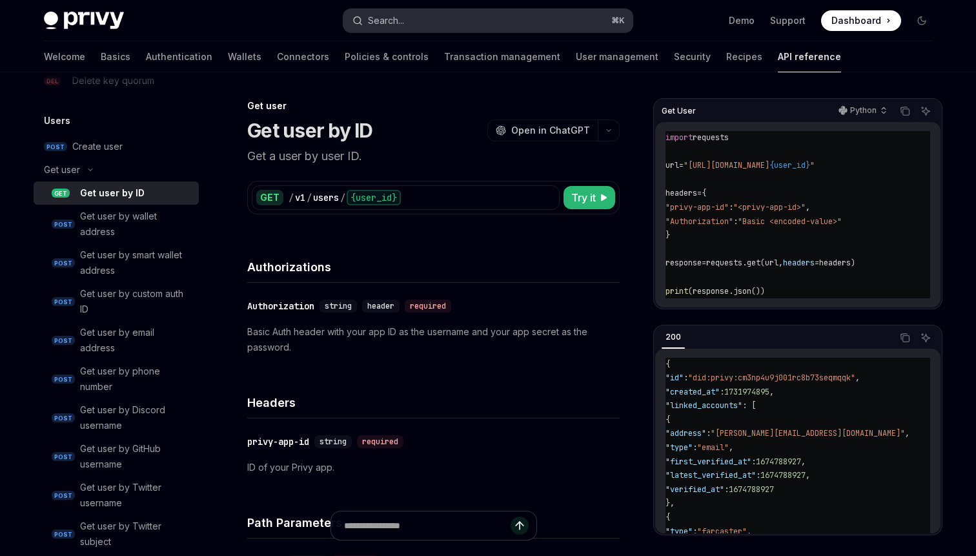
click at [401, 19] on div "Search..." at bounding box center [386, 20] width 36 height 15
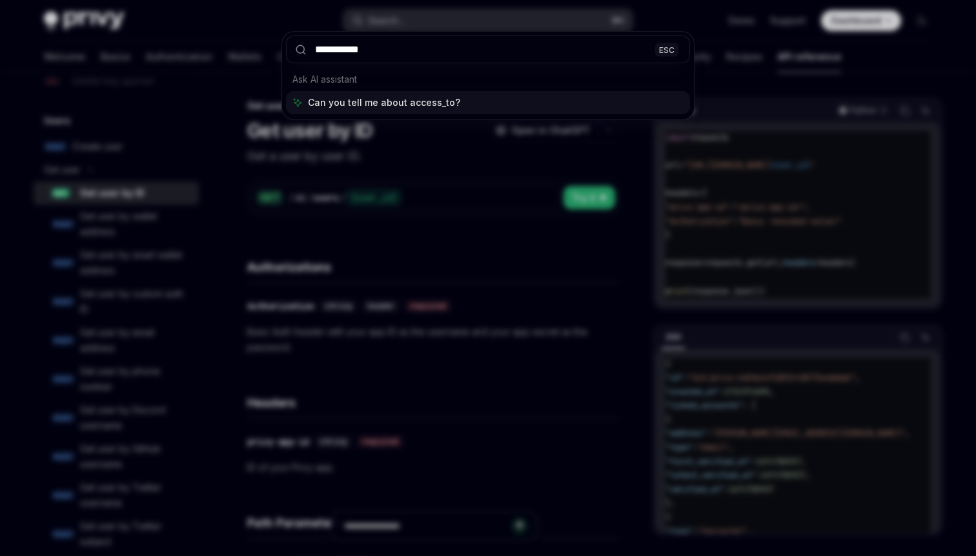
type input "**********"
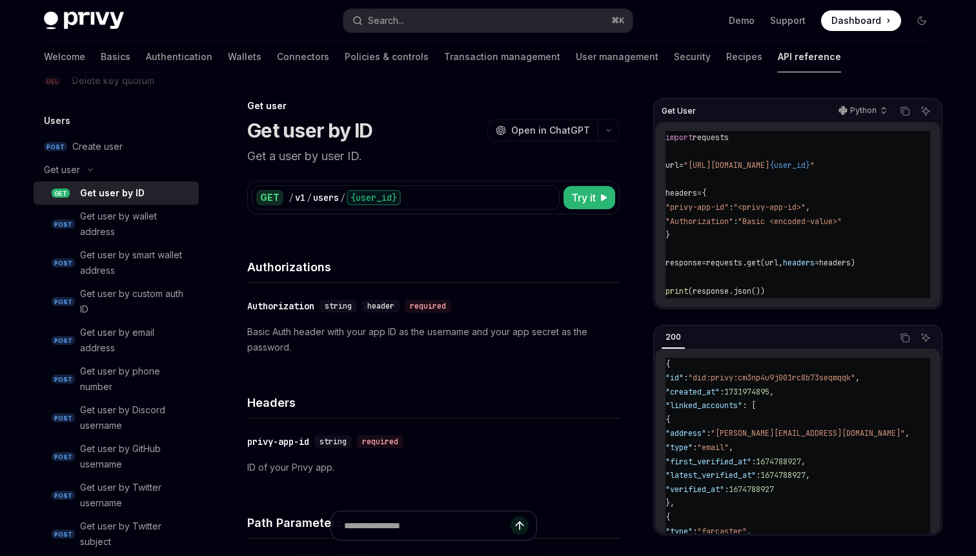
type textarea "*"
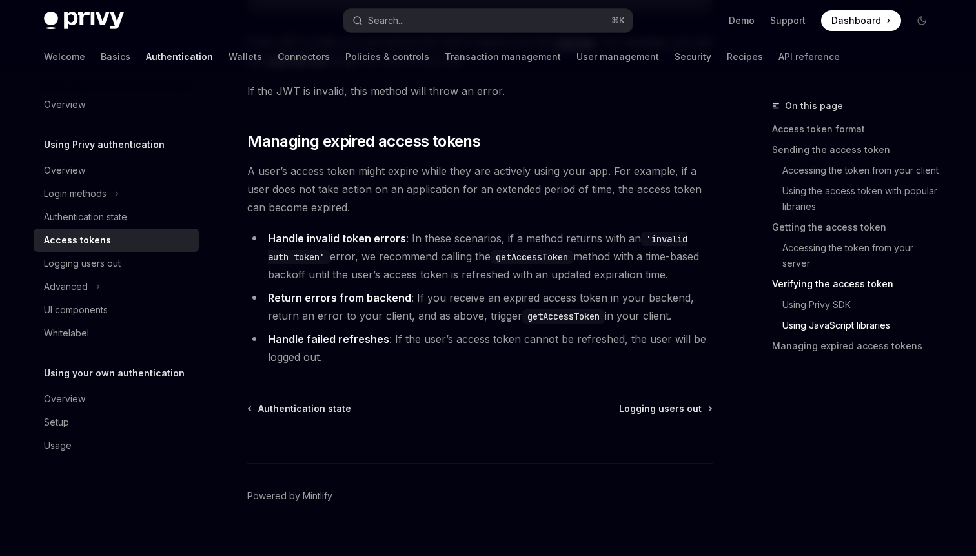
scroll to position [3525, 0]
